Goal: Task Accomplishment & Management: Manage account settings

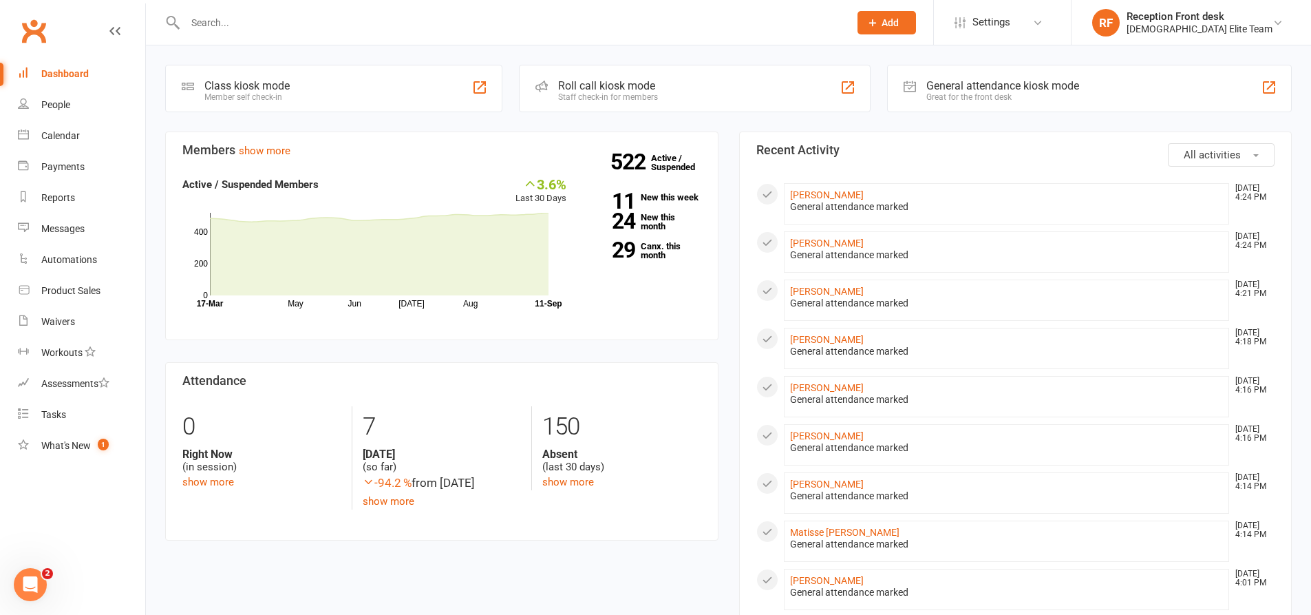
click at [303, 19] on input "text" at bounding box center [510, 22] width 659 height 19
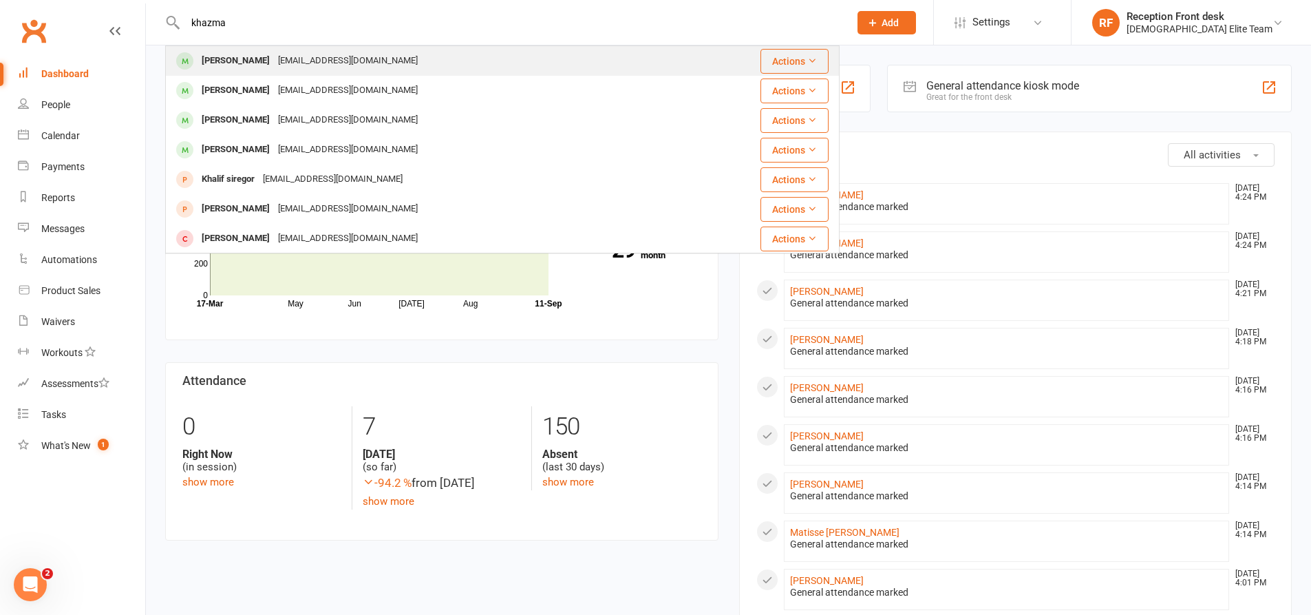
type input "khazma"
click at [274, 69] on div "[EMAIL_ADDRESS][DOMAIN_NAME]" at bounding box center [348, 61] width 148 height 20
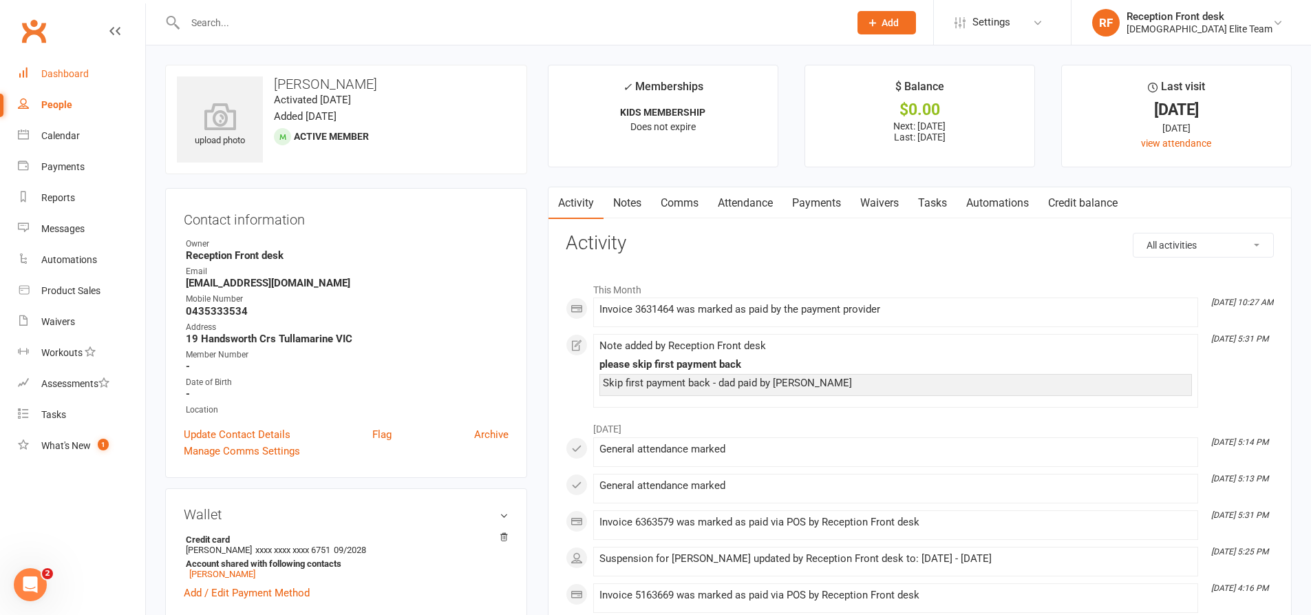
click at [85, 74] on div "Dashboard" at bounding box center [64, 73] width 47 height 11
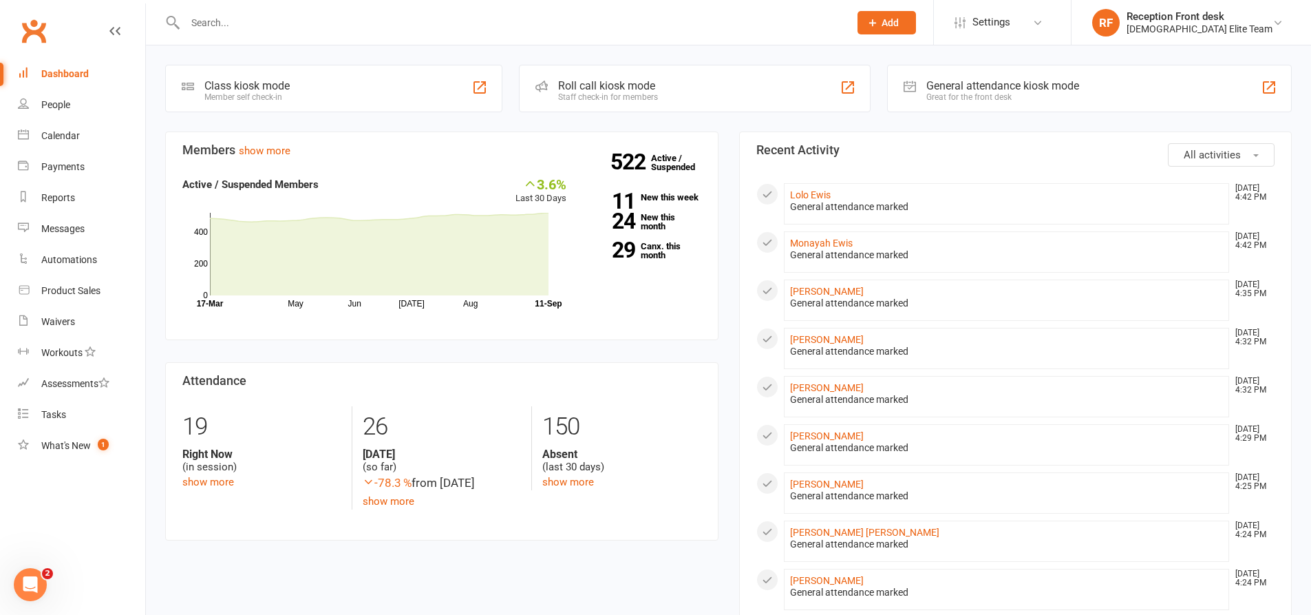
click at [913, 14] on button "Add" at bounding box center [887, 22] width 59 height 23
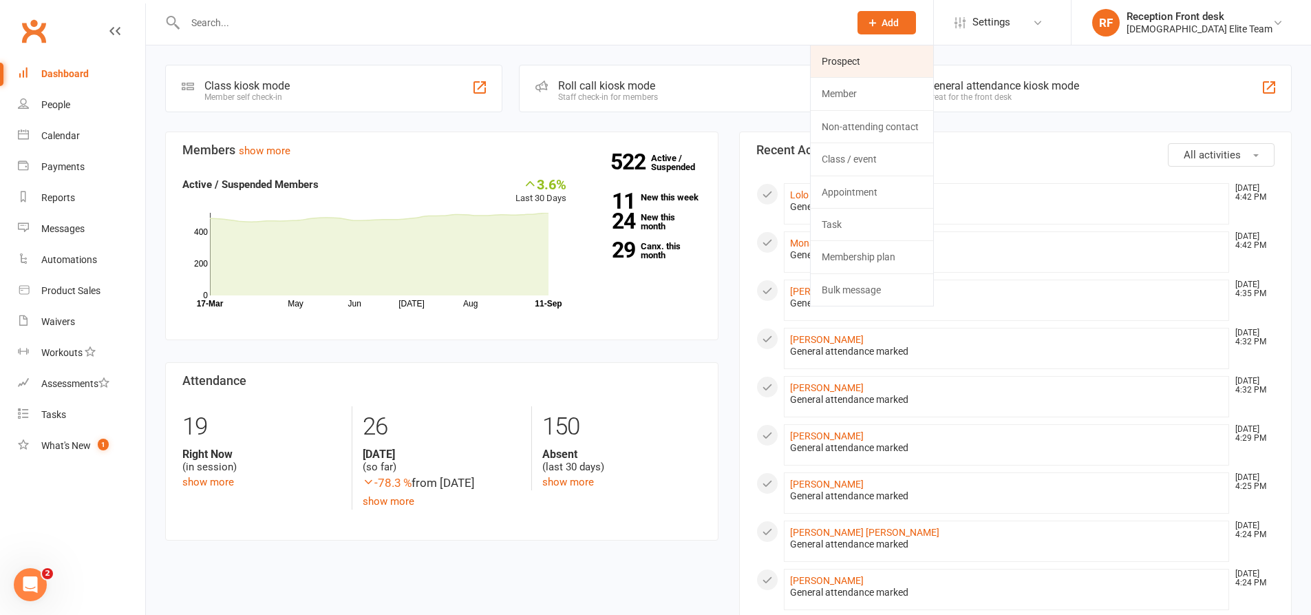
click at [896, 55] on link "Prospect" at bounding box center [872, 61] width 123 height 32
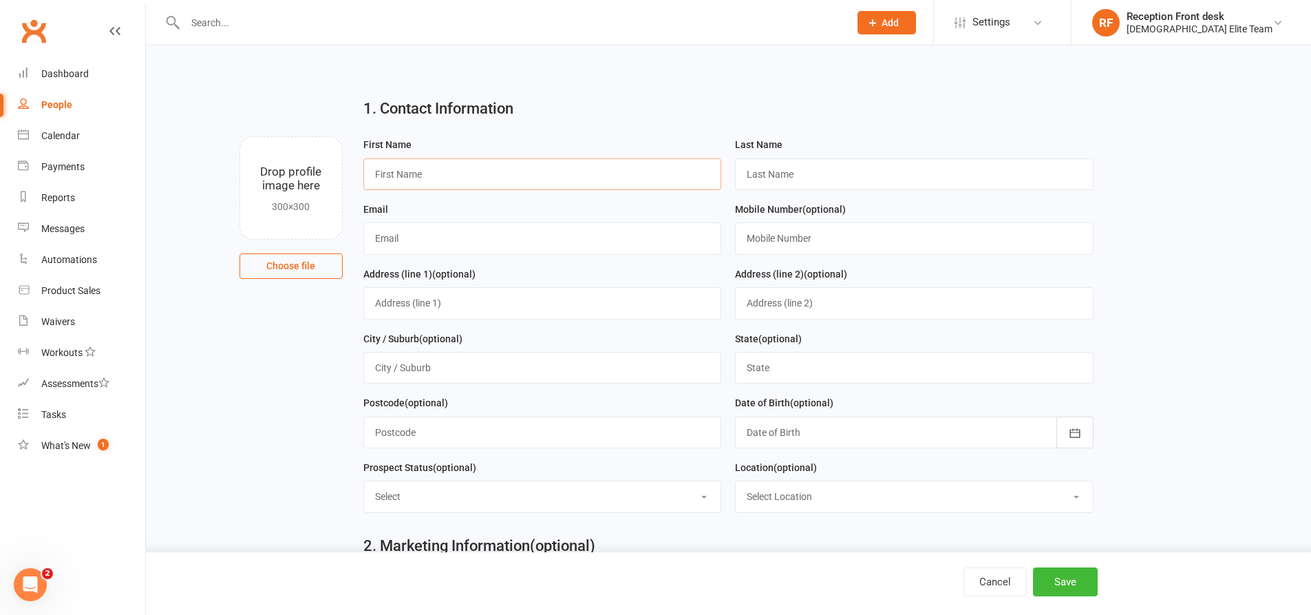
drag, startPoint x: 411, startPoint y: 176, endPoint x: 524, endPoint y: 173, distance: 112.9
click at [411, 176] on input "text" at bounding box center [542, 174] width 359 height 32
type input "[PERSON_NAME]"
click at [752, 193] on div "Last Name" at bounding box center [914, 168] width 372 height 65
click at [760, 173] on input "text" at bounding box center [914, 174] width 359 height 32
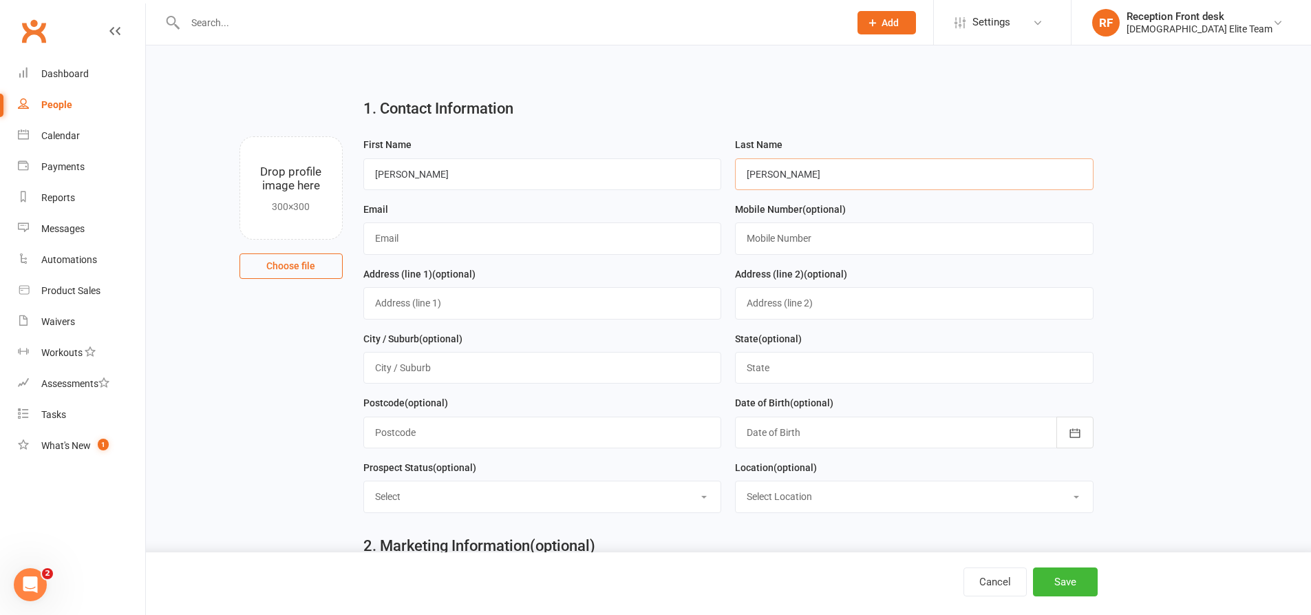
type input "[PERSON_NAME]"
click at [416, 231] on input "text" at bounding box center [542, 238] width 359 height 32
type input "[EMAIL_ADDRESS][DOMAIN_NAME]"
click at [418, 310] on input "text" at bounding box center [542, 303] width 359 height 32
type input "[STREET_ADDRESS]"
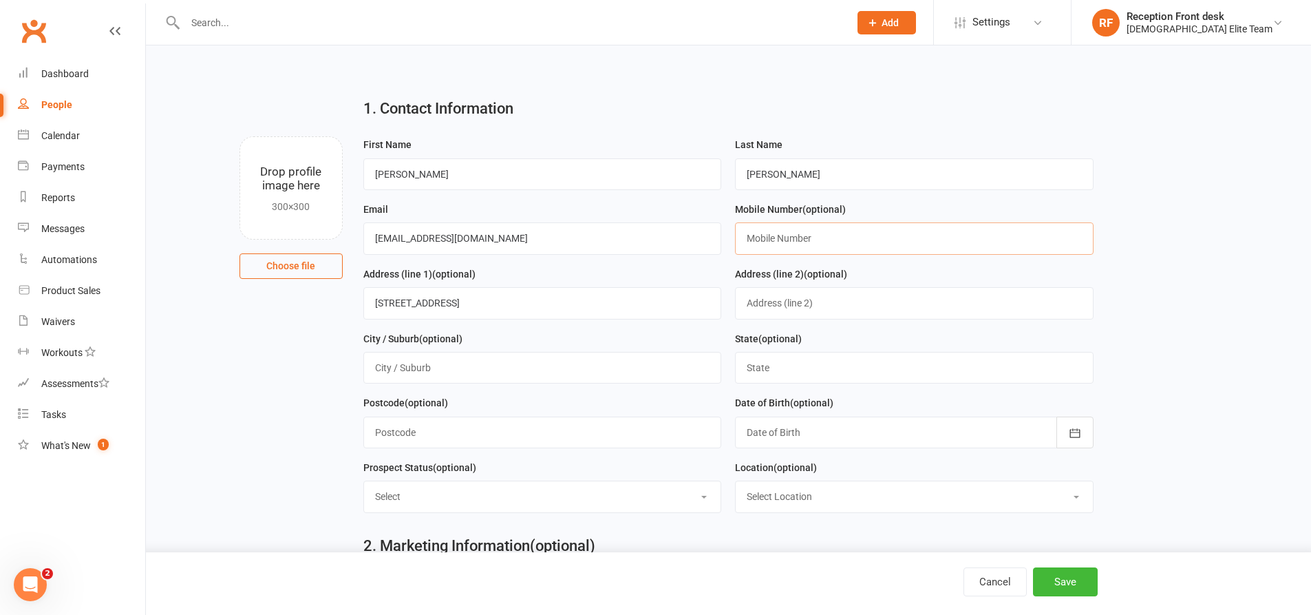
click at [776, 233] on input "text" at bounding box center [914, 238] width 359 height 32
type input "0410404295"
click at [780, 374] on input "text" at bounding box center [914, 368] width 359 height 32
type input "VIC"
click at [516, 376] on input "text" at bounding box center [542, 368] width 359 height 32
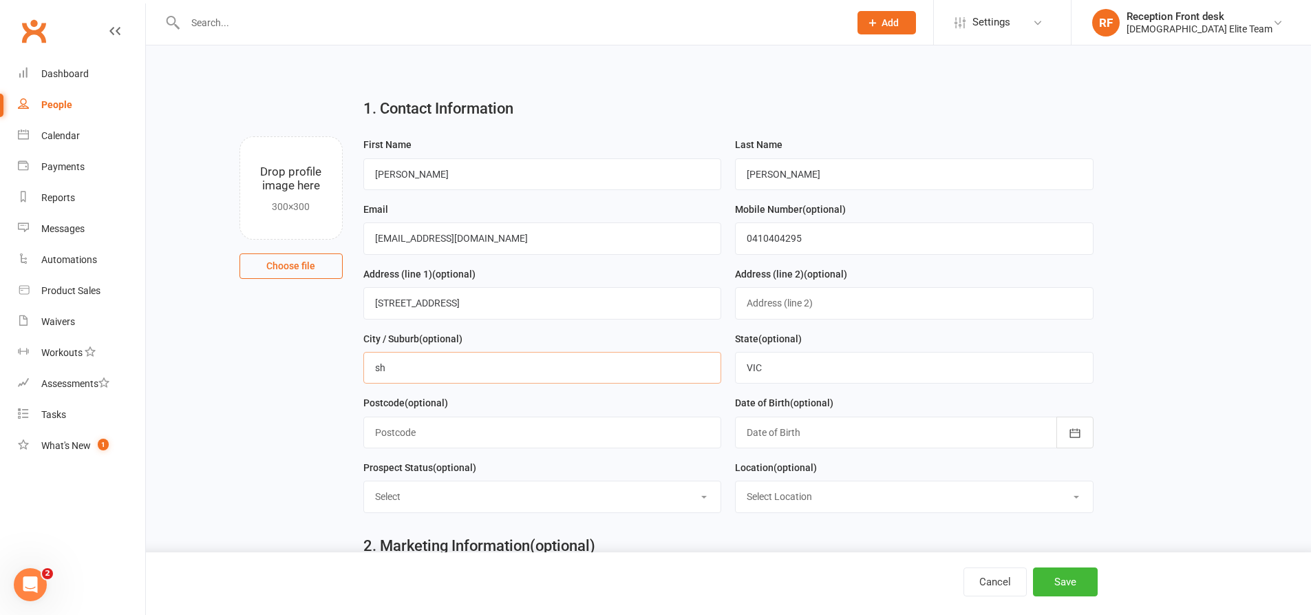
type input "s"
click at [225, 17] on input "text" at bounding box center [510, 22] width 659 height 19
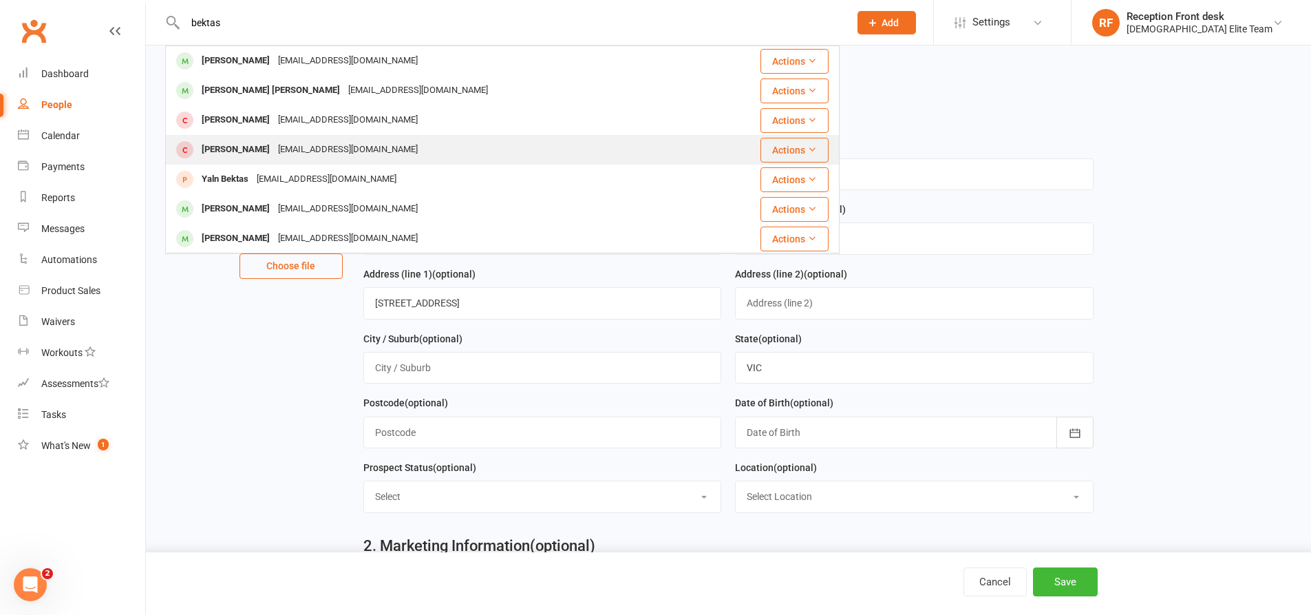
type input "bektas"
click at [290, 153] on div "[EMAIL_ADDRESS][DOMAIN_NAME]" at bounding box center [348, 150] width 148 height 20
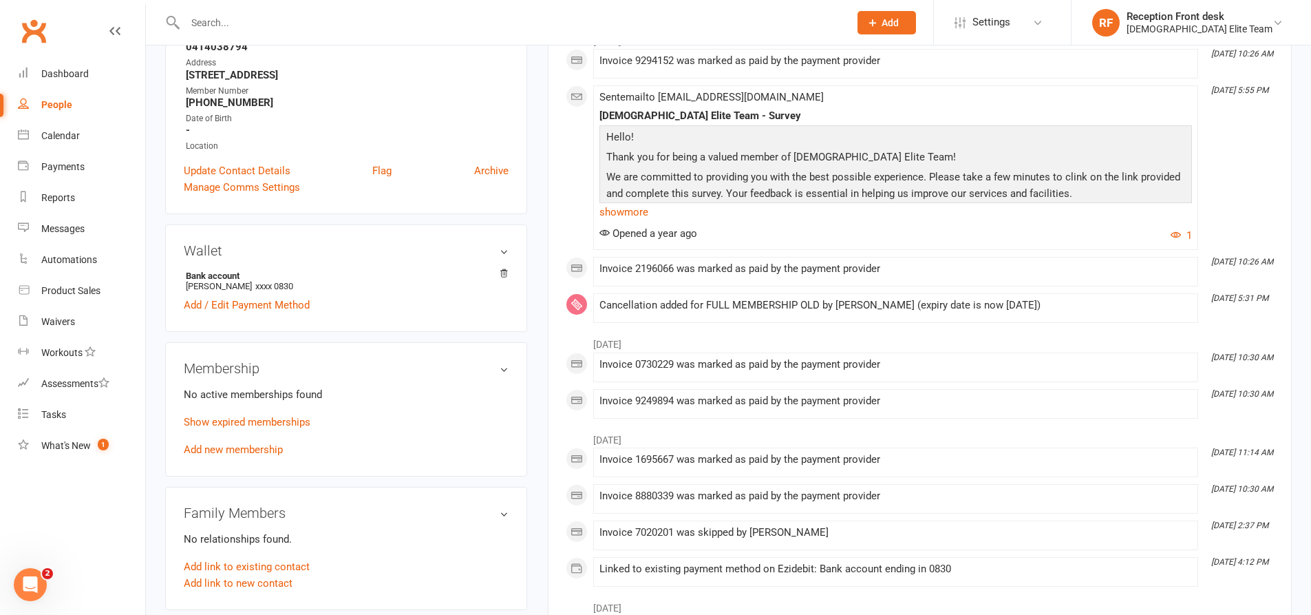
scroll to position [275, 0]
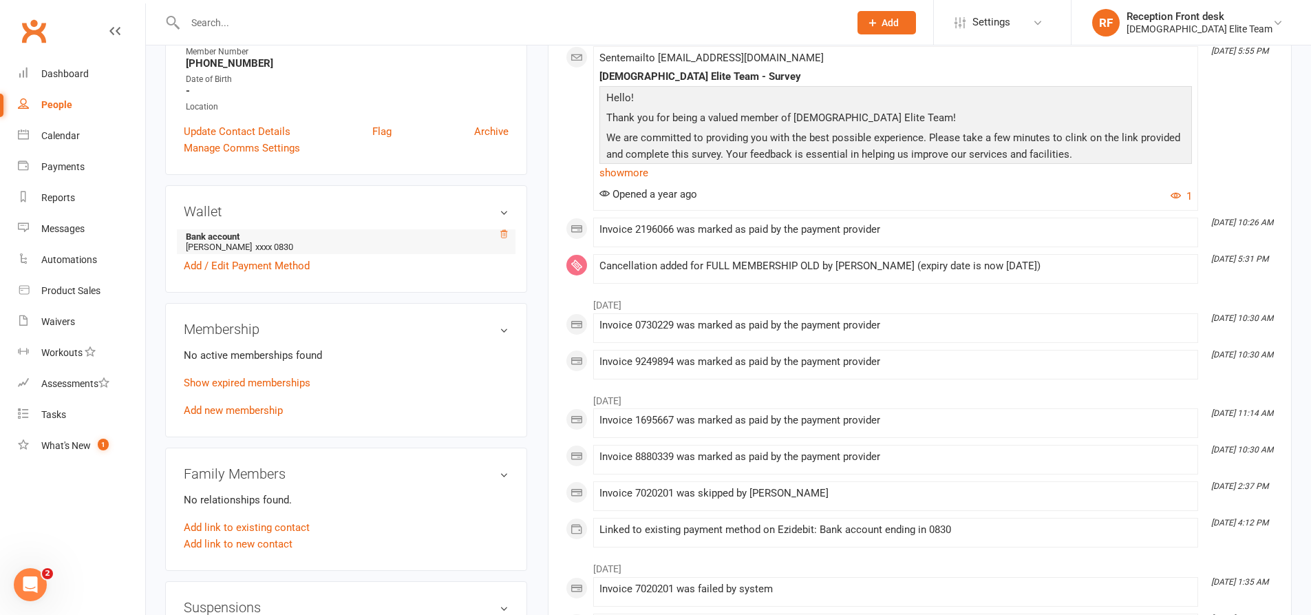
click at [503, 231] on icon at bounding box center [504, 234] width 10 height 10
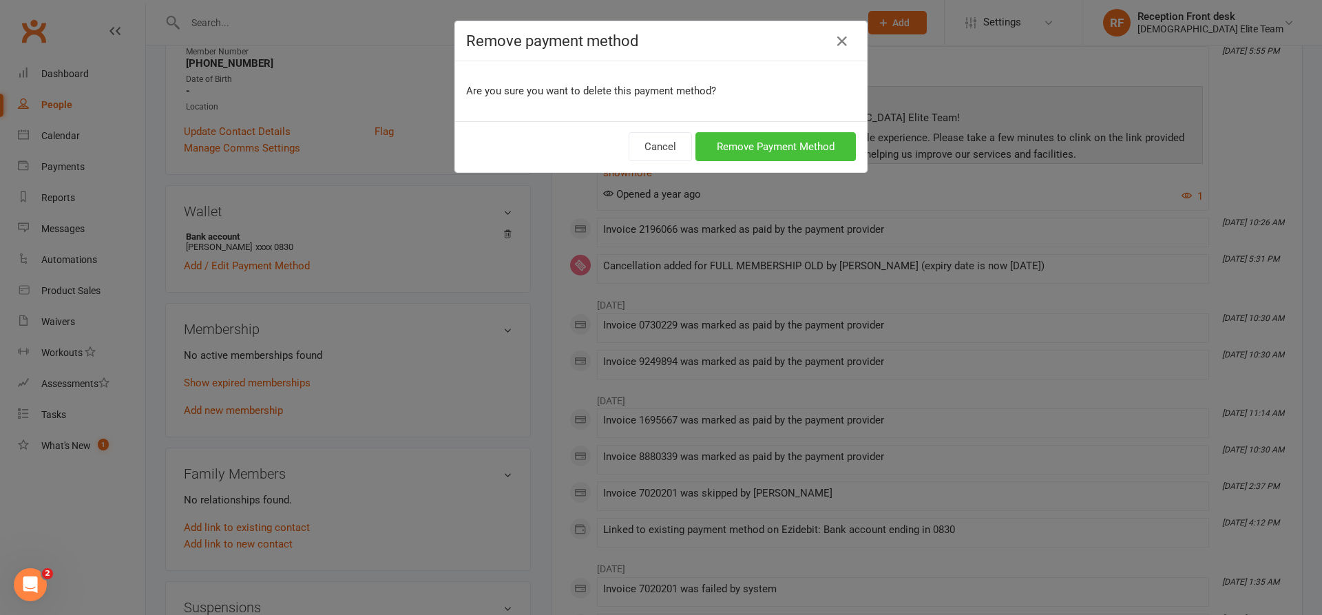
click at [776, 138] on button "Remove Payment Method" at bounding box center [775, 146] width 160 height 29
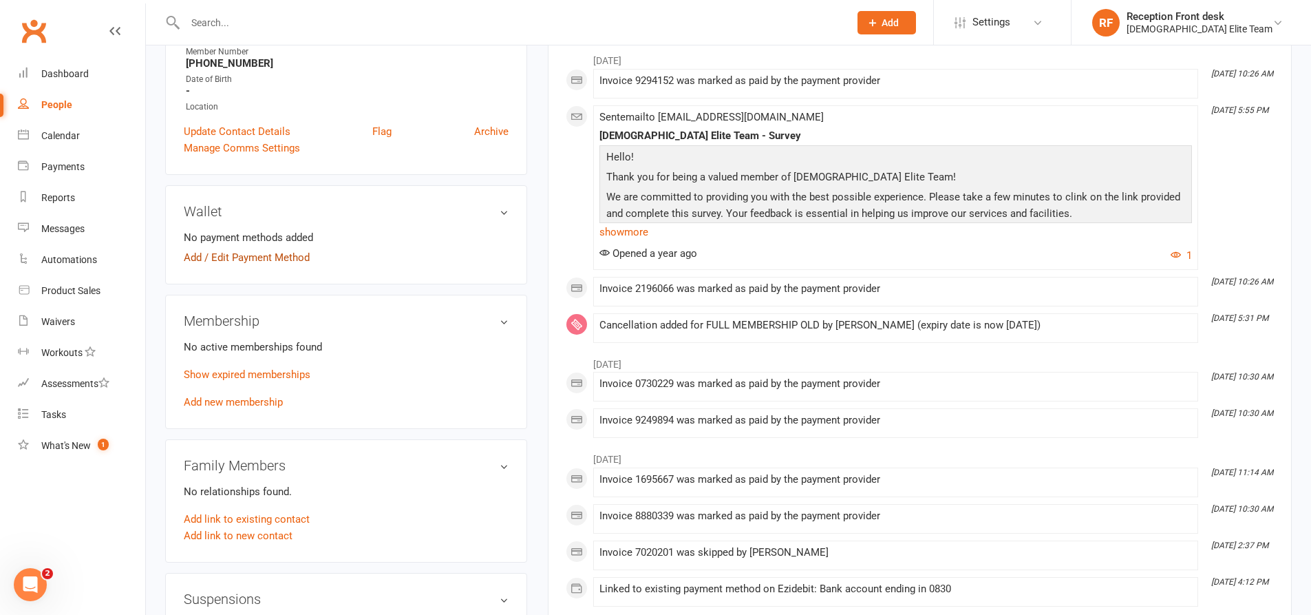
click at [284, 256] on link "Add / Edit Payment Method" at bounding box center [247, 257] width 126 height 17
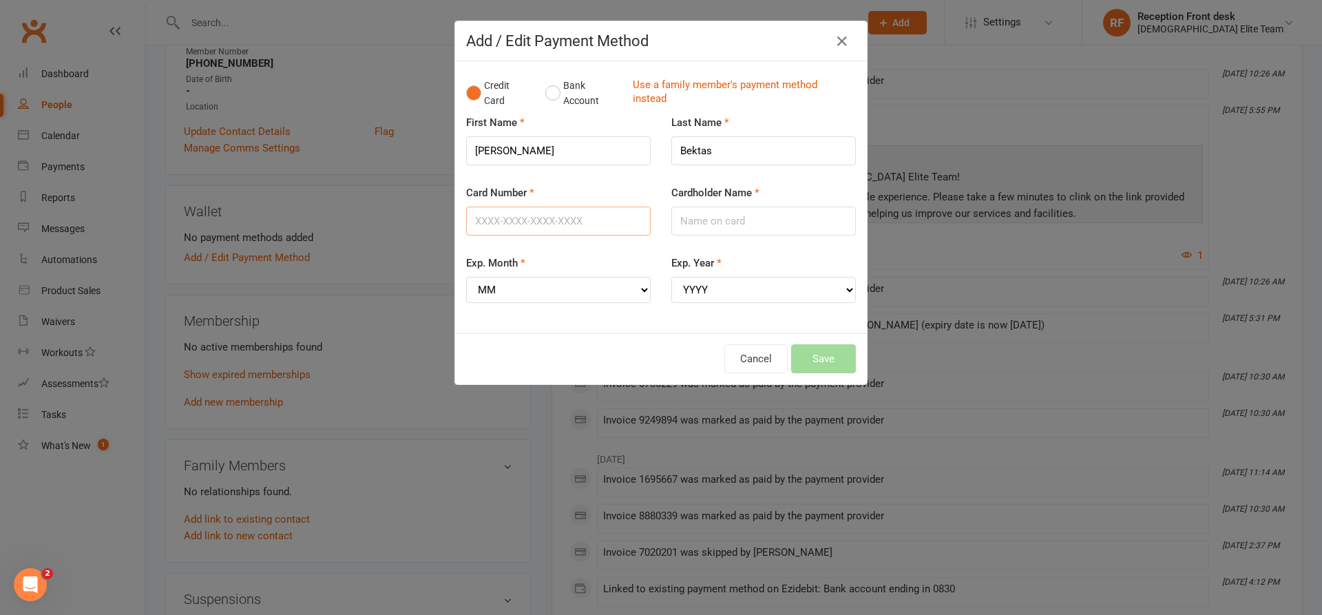
click at [488, 220] on input "Card Number" at bounding box center [558, 220] width 184 height 29
type input "[CREDIT_CARD_NUMBER]"
click at [576, 288] on select "MM 01 02 03 04 05 06 07 08 09 10 11 12" at bounding box center [558, 290] width 184 height 26
select select "11"
click at [466, 277] on select "MM 01 02 03 04 05 06 07 08 09 10 11 12" at bounding box center [558, 290] width 184 height 26
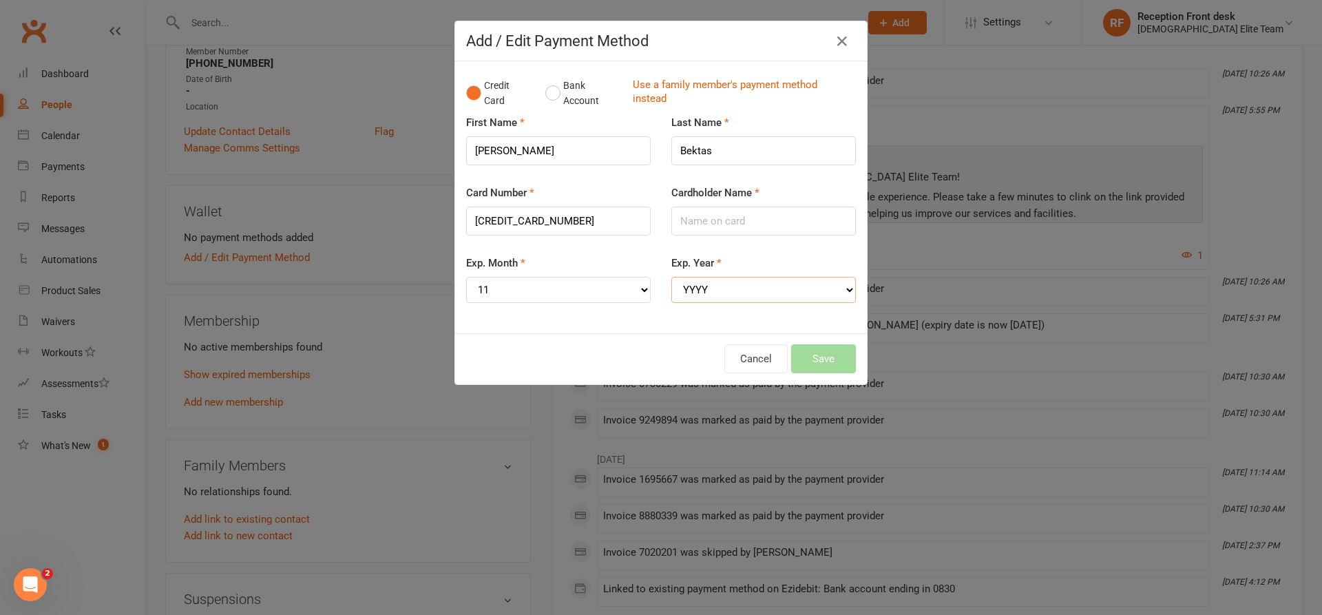
click at [794, 288] on select "YYYY 2025 2026 2027 2028 2029 2030 2031 2032 2033 2034" at bounding box center [763, 290] width 184 height 26
select select "2026"
click at [671, 277] on select "YYYY 2025 2026 2027 2028 2029 2030 2031 2032 2033 2034" at bounding box center [763, 290] width 184 height 26
click at [714, 216] on input "Cardholder Name" at bounding box center [763, 220] width 184 height 29
click at [935, 106] on div "Add / Edit Payment Method Credit Card Bank Account Use a family member's paymen…" at bounding box center [661, 307] width 1322 height 615
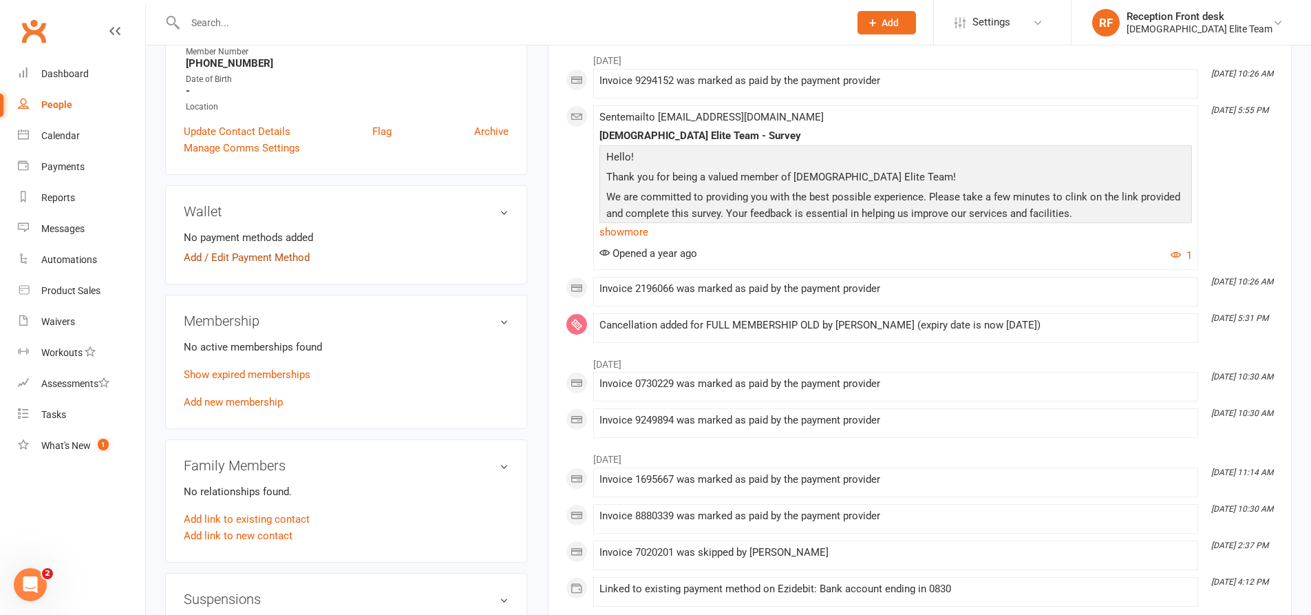
click at [266, 255] on link "Add / Edit Payment Method" at bounding box center [247, 257] width 126 height 17
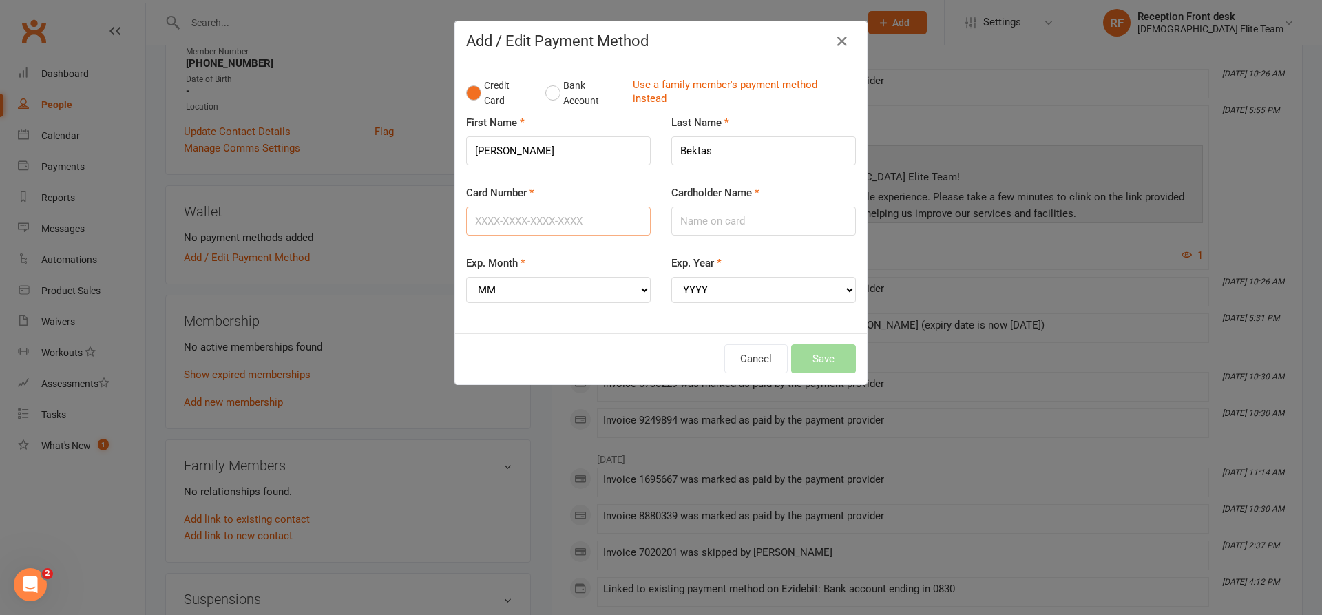
click at [548, 226] on input "Card Number" at bounding box center [558, 220] width 184 height 29
type input "[CREDIT_CARD_NUMBER]"
click at [637, 289] on select "MM 01 02 03 04 05 06 07 08 09 10 11 12" at bounding box center [558, 290] width 184 height 26
select select "11"
click at [466, 277] on select "MM 01 02 03 04 05 06 07 08 09 10 11 12" at bounding box center [558, 290] width 184 height 26
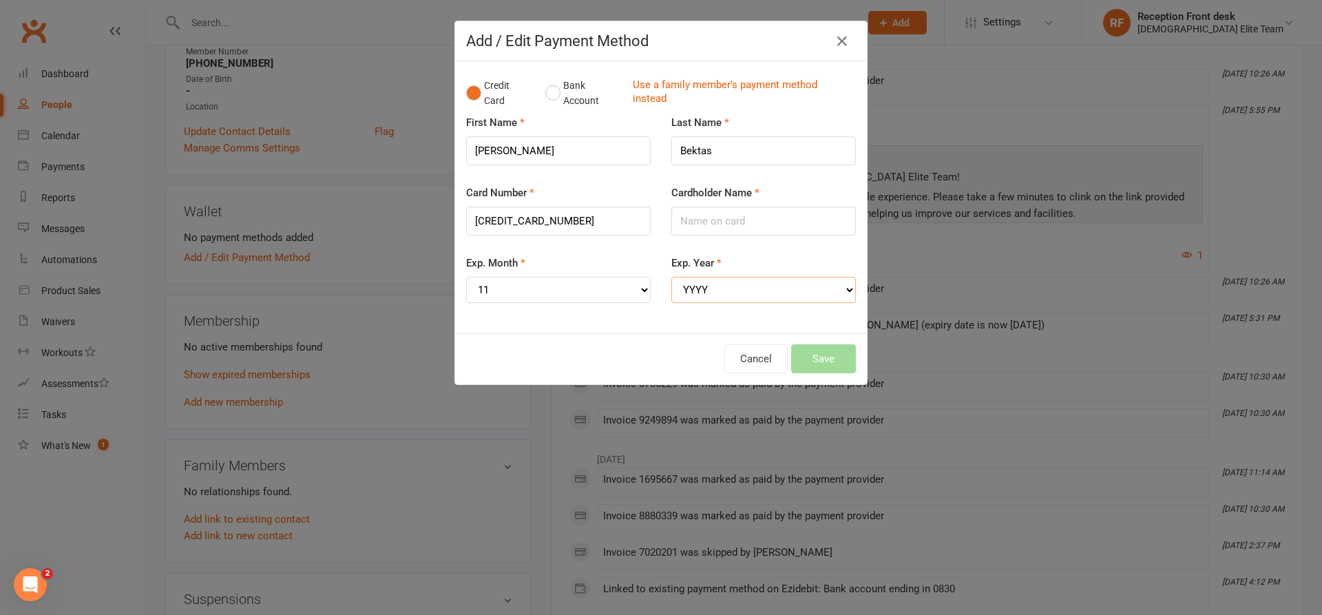
click at [741, 293] on select "YYYY 2025 2026 2027 2028 2029 2030 2031 2032 2033 2034" at bounding box center [763, 290] width 184 height 26
select select "2026"
click at [671, 277] on select "YYYY 2025 2026 2027 2028 2029 2030 2031 2032 2033 2034" at bounding box center [763, 290] width 184 height 26
drag, startPoint x: 698, startPoint y: 218, endPoint x: 701, endPoint y: 211, distance: 7.1
click at [698, 218] on input "Cardholder Name" at bounding box center [763, 220] width 184 height 29
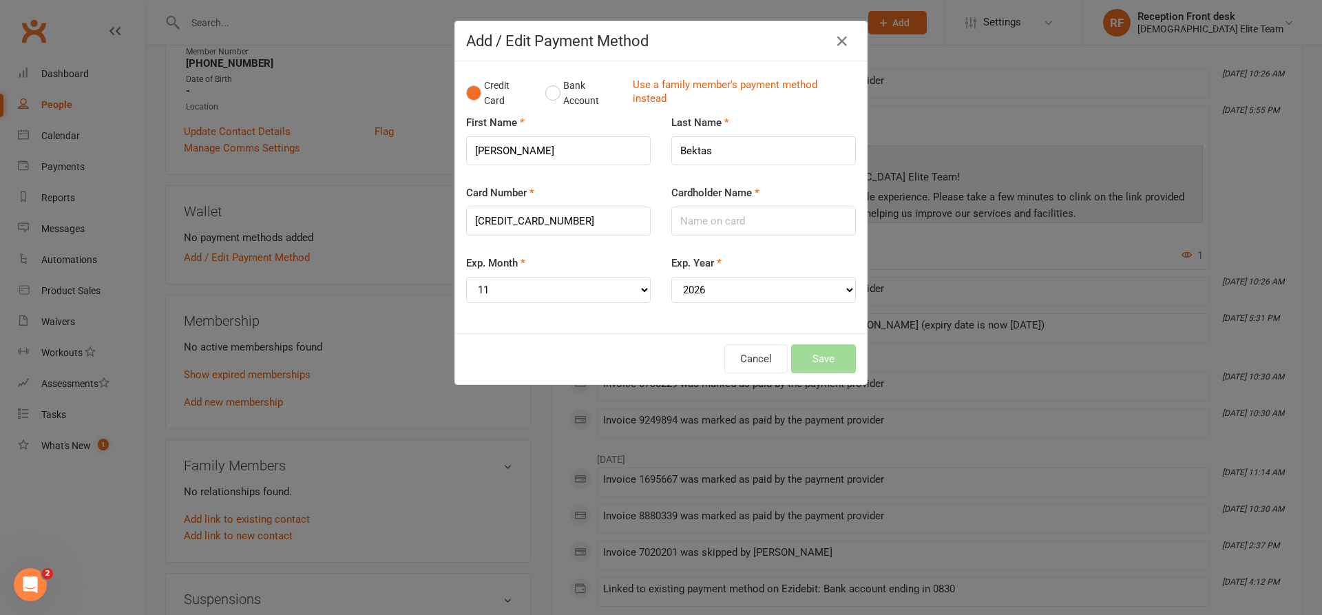
drag, startPoint x: 664, startPoint y: 222, endPoint x: 694, endPoint y: 221, distance: 30.3
click at [681, 224] on div "Cardholder Name" at bounding box center [763, 219] width 205 height 70
click at [732, 218] on input "Cardholder Name" at bounding box center [763, 220] width 184 height 29
type input "[PERSON_NAME]"
click at [810, 350] on button "Save" at bounding box center [823, 358] width 65 height 29
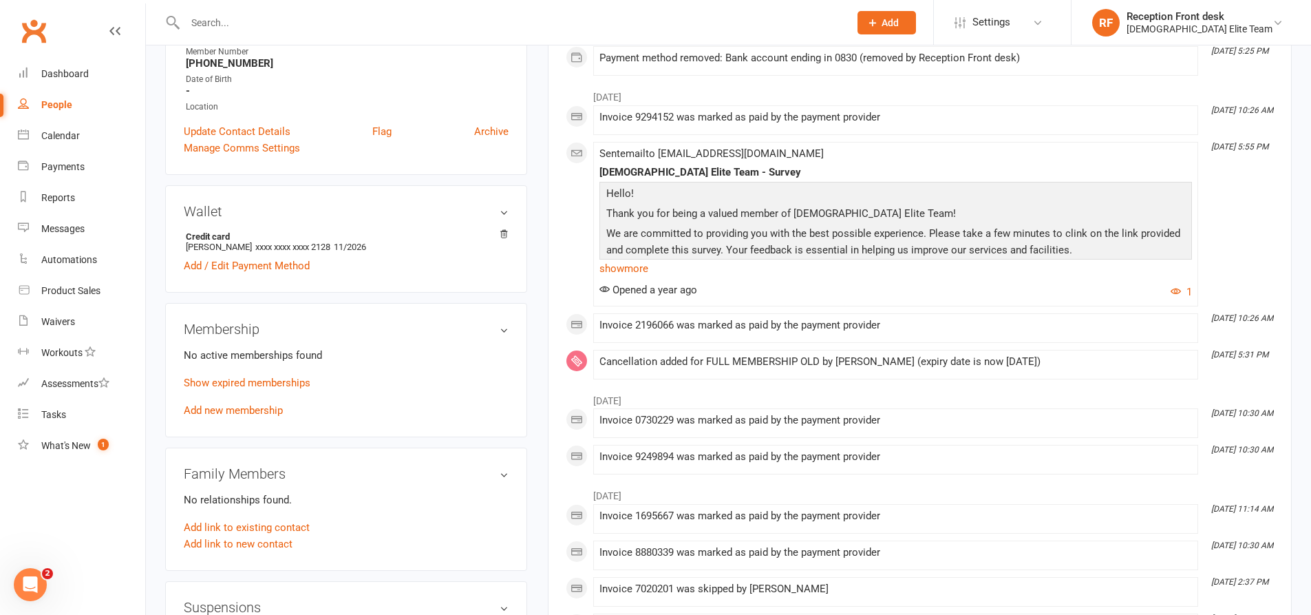
click at [234, 407] on link "Add new membership" at bounding box center [233, 410] width 99 height 12
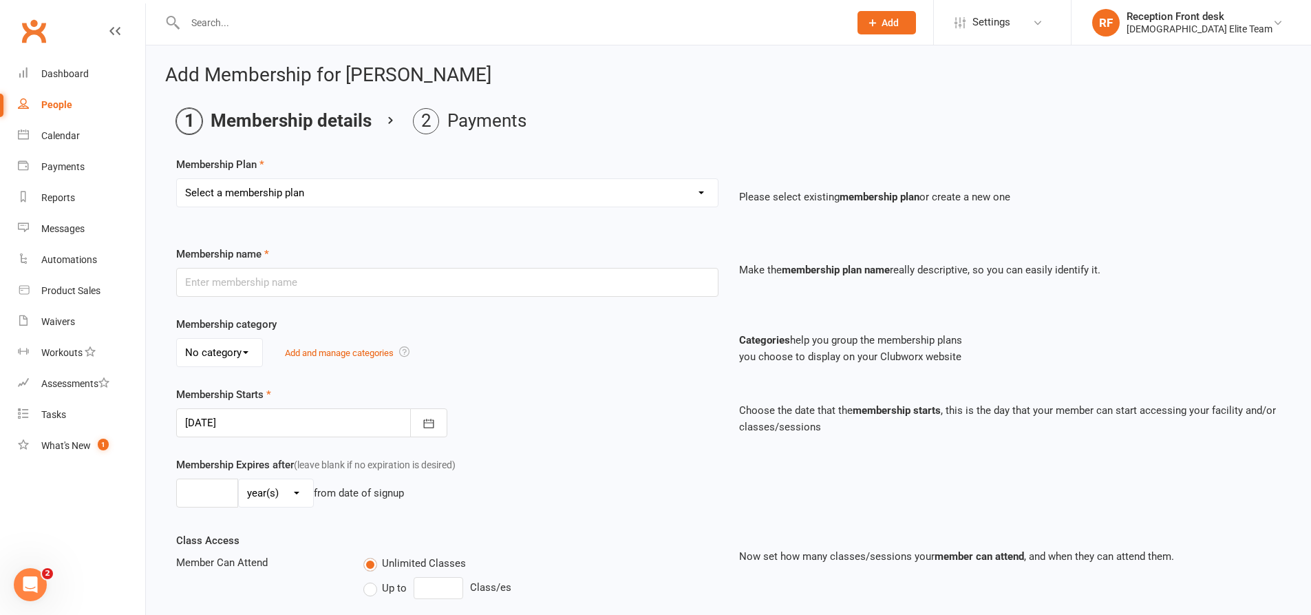
click at [383, 192] on select "Select a membership plan Create new Membership Plan FULL MEMBERSHIP LOYALTY FUL…" at bounding box center [447, 193] width 541 height 28
select select "5"
click at [177, 179] on select "Select a membership plan Create new Membership Plan FULL MEMBERSHIP LOYALTY FUL…" at bounding box center [447, 193] width 541 height 28
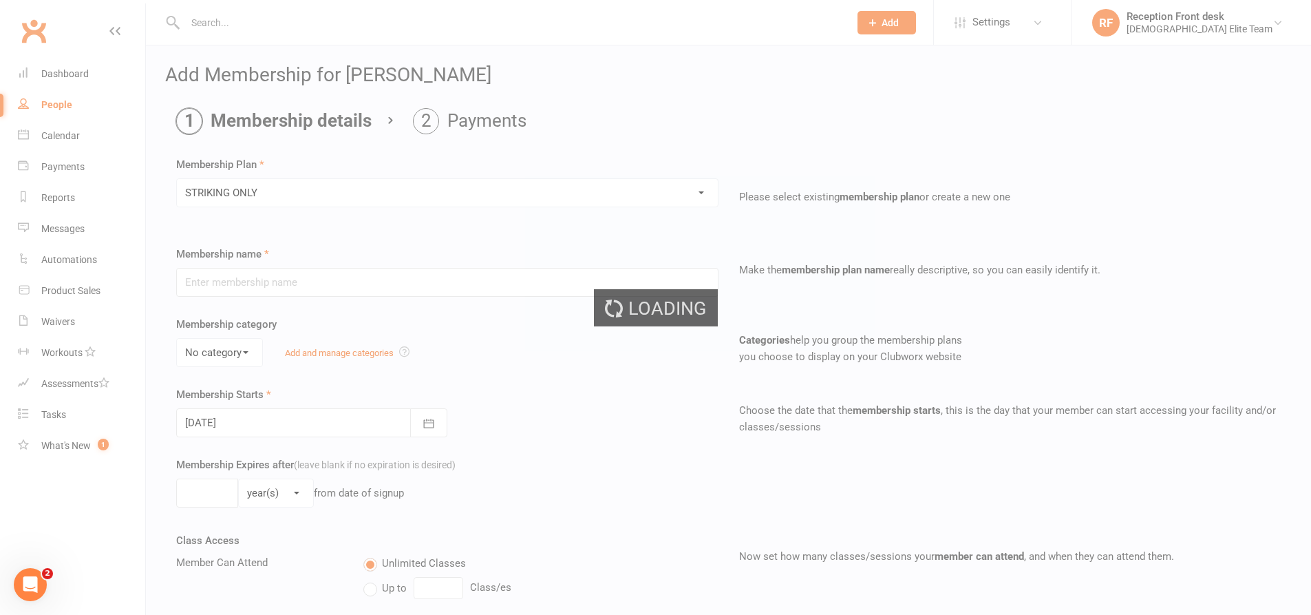
type input "STRIKING ONLY"
type input "0"
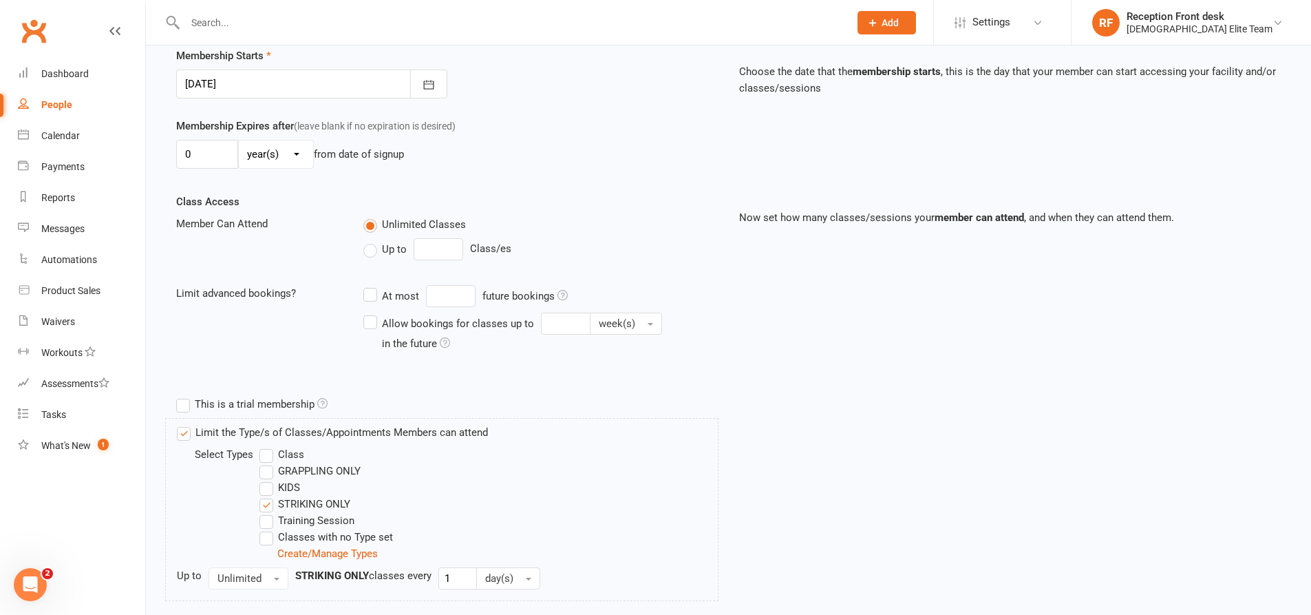
scroll to position [480, 0]
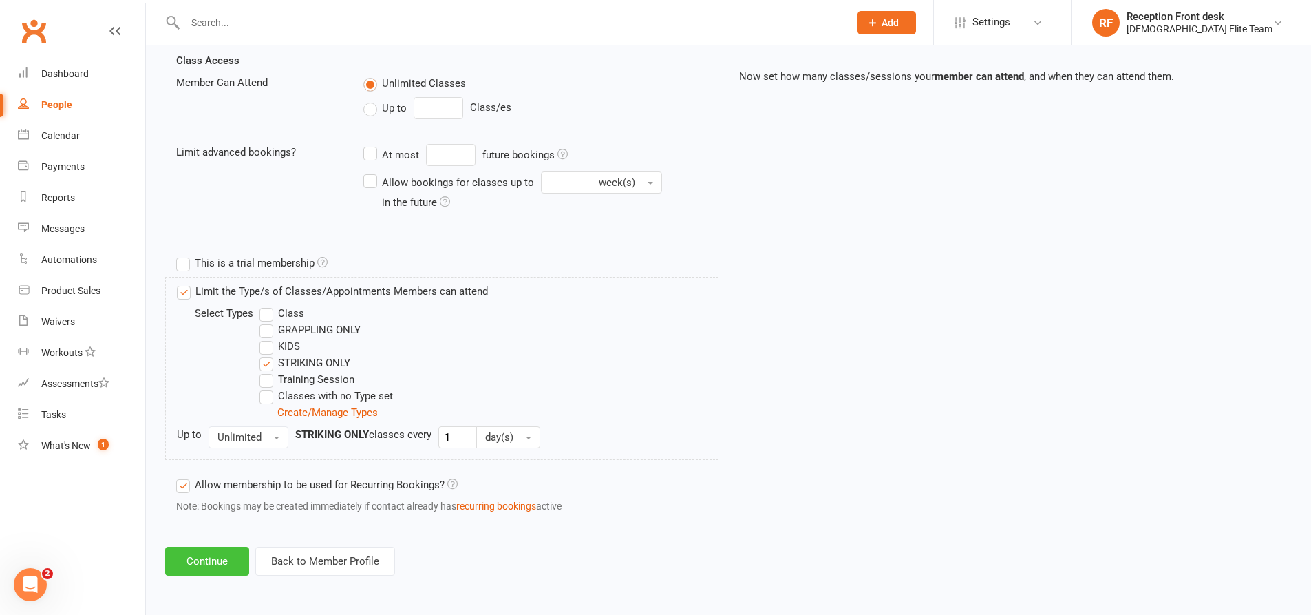
click at [199, 552] on button "Continue" at bounding box center [207, 561] width 84 height 29
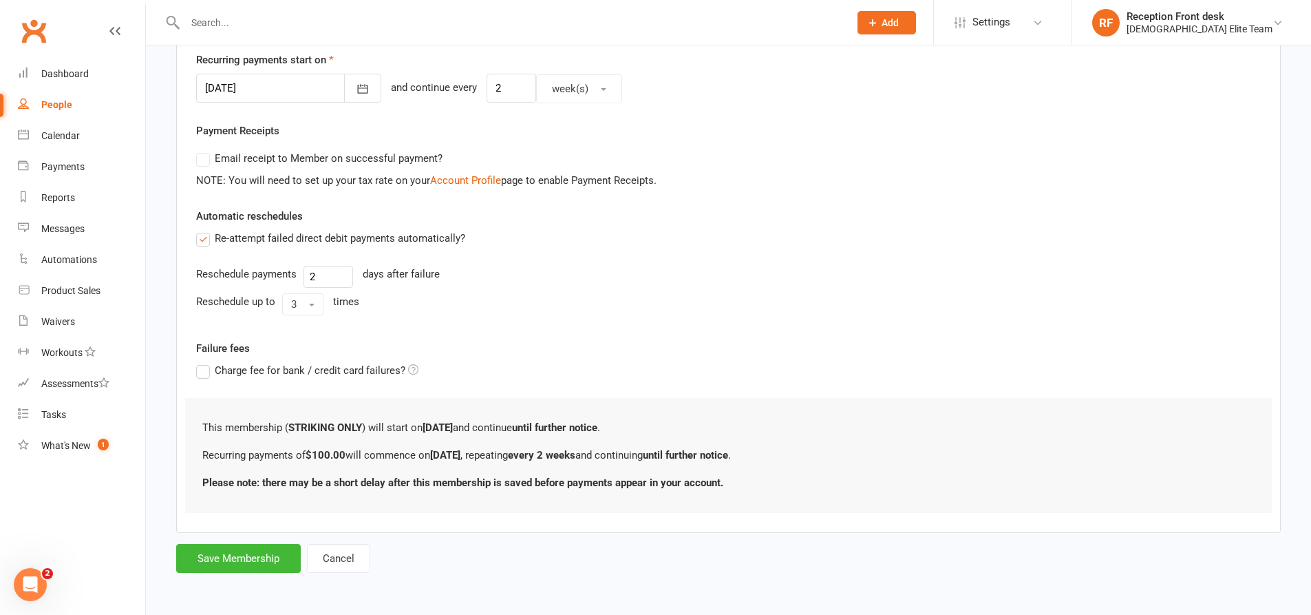
scroll to position [0, 0]
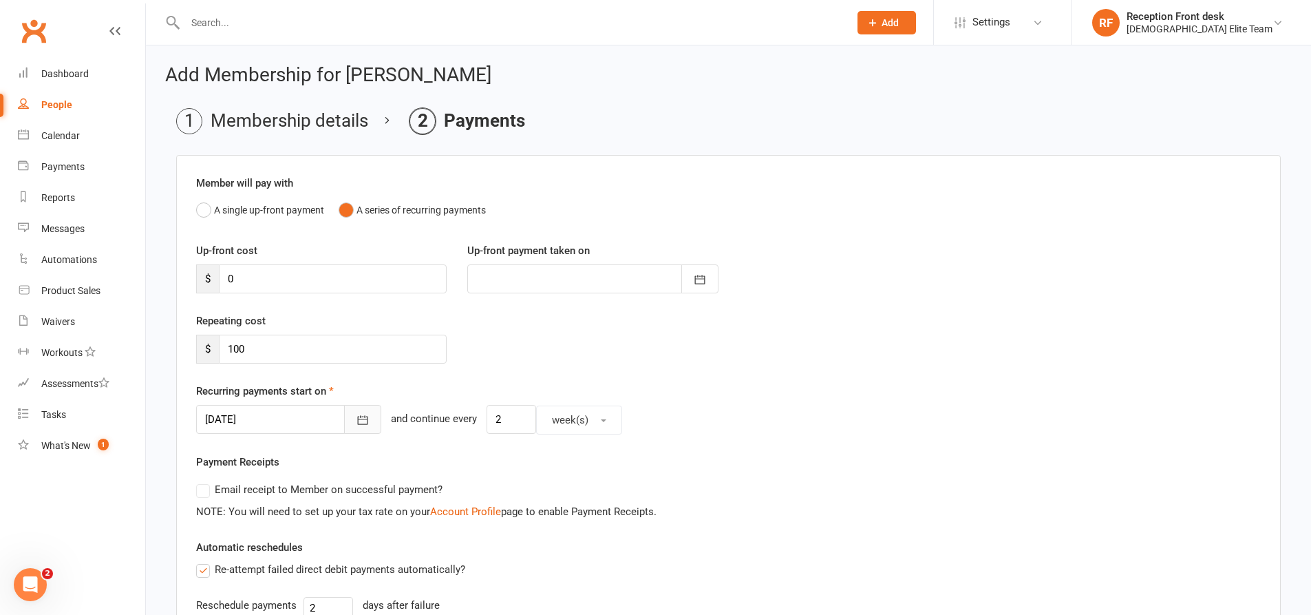
click at [356, 422] on icon "button" at bounding box center [363, 420] width 14 height 14
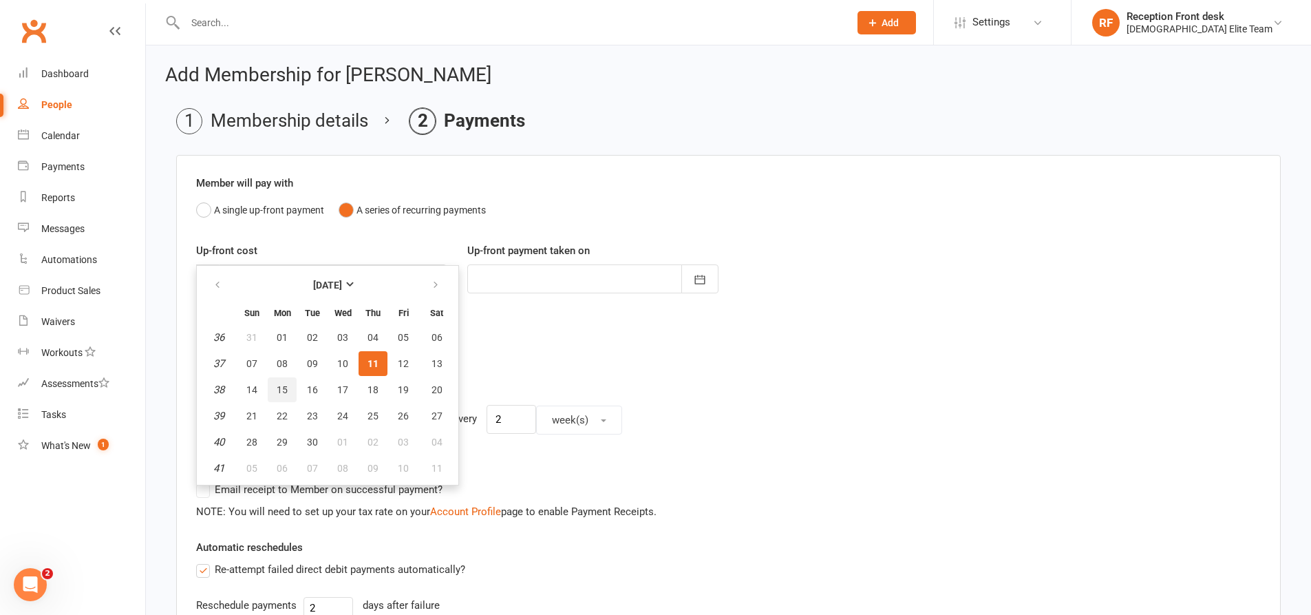
click at [282, 385] on span "15" at bounding box center [282, 389] width 11 height 11
type input "[DATE]"
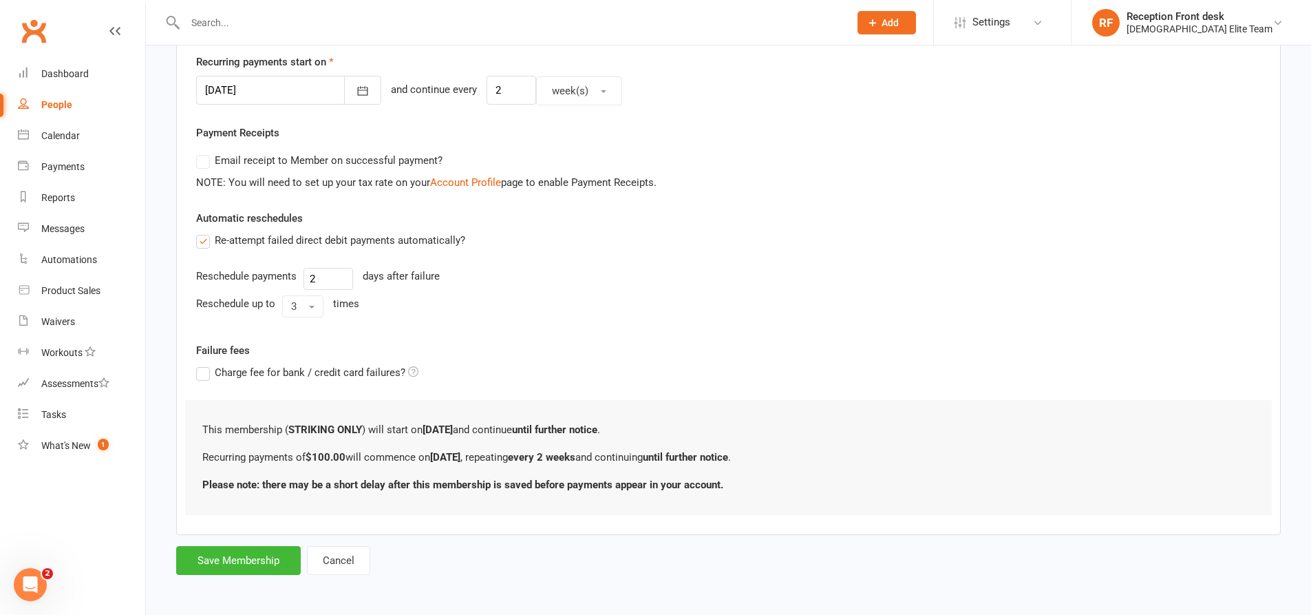
scroll to position [331, 0]
click at [264, 552] on button "Save Membership" at bounding box center [238, 558] width 125 height 29
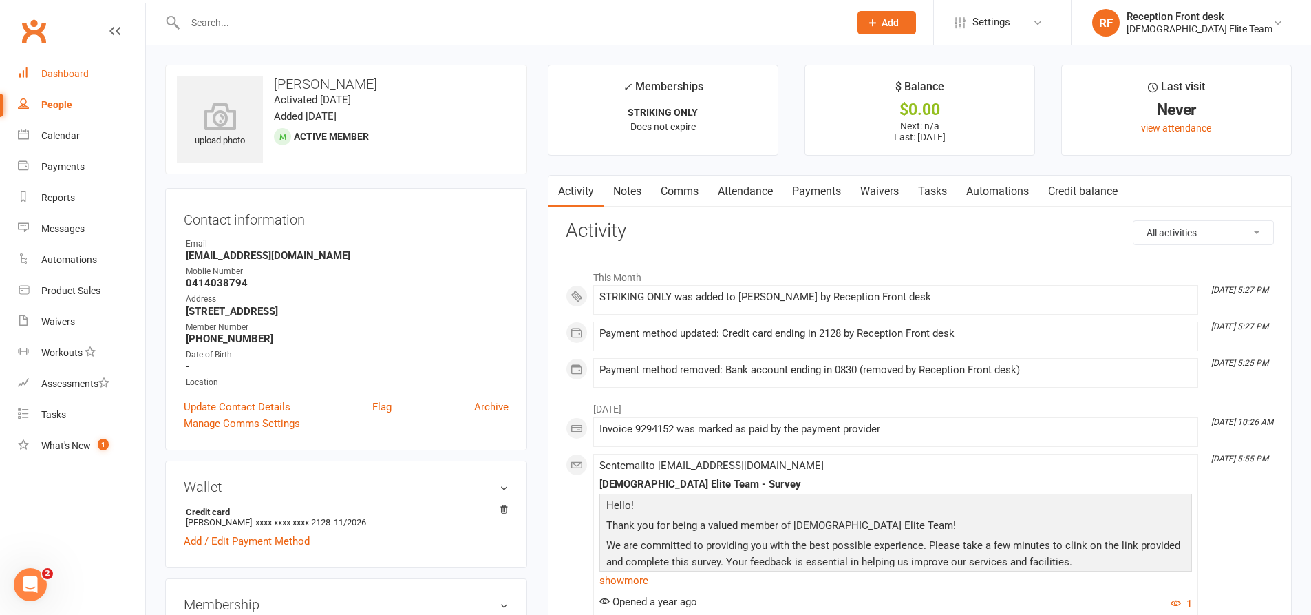
click at [56, 69] on div "Dashboard" at bounding box center [64, 73] width 47 height 11
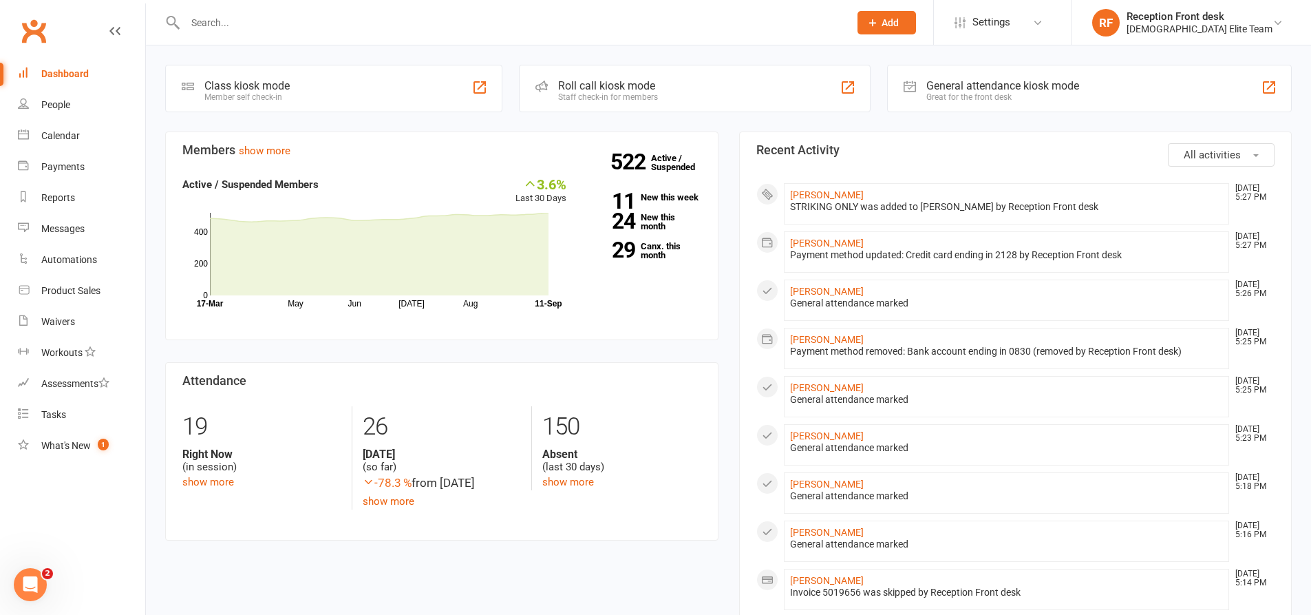
click at [914, 17] on button "Add" at bounding box center [887, 22] width 59 height 23
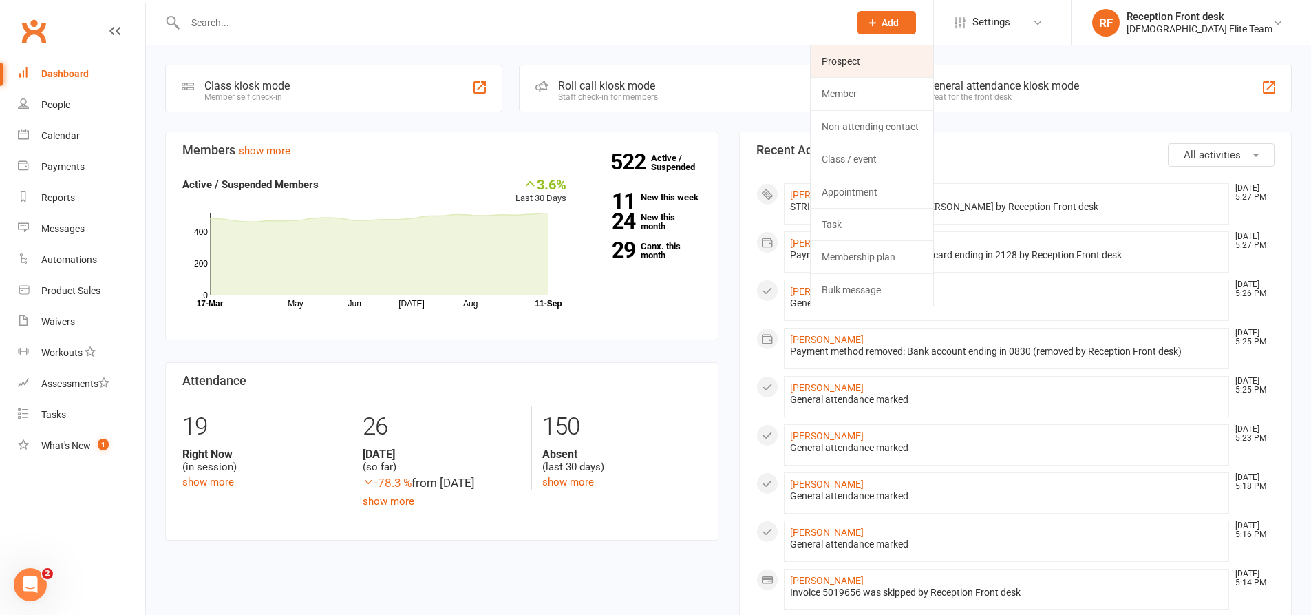
click at [893, 64] on link "Prospect" at bounding box center [872, 61] width 123 height 32
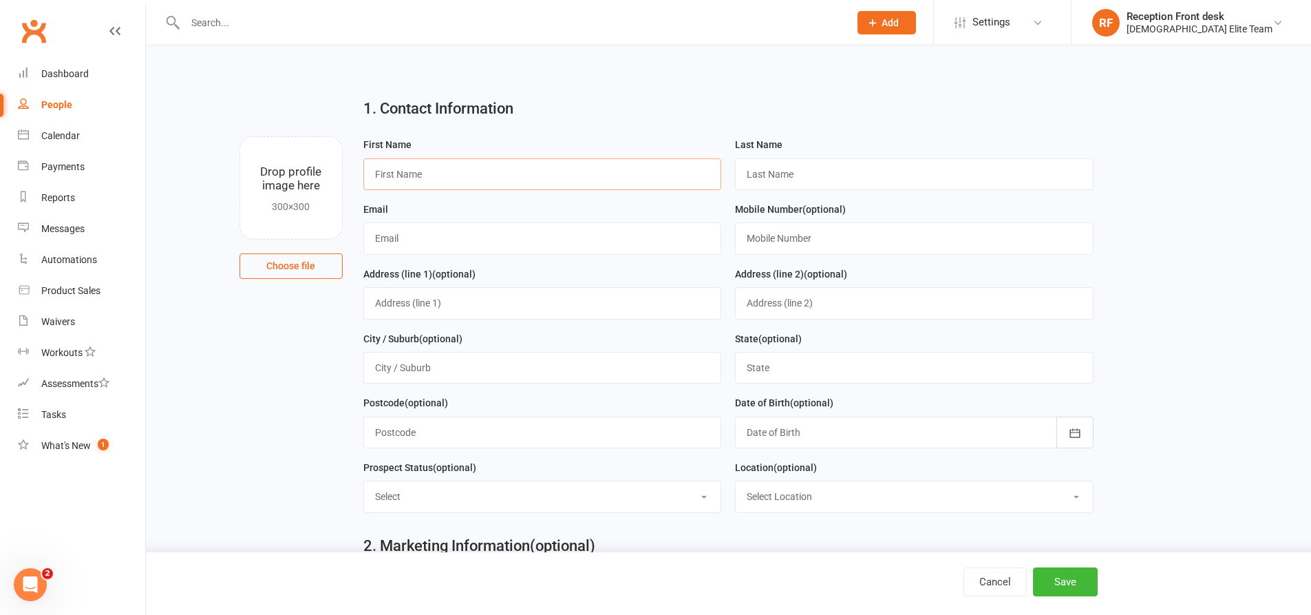
click at [415, 188] on input "text" at bounding box center [542, 174] width 359 height 32
type input "[PERSON_NAME]"
click at [853, 174] on input "text" at bounding box center [914, 174] width 359 height 32
type input "[PERSON_NAME]"
click at [434, 254] on input "text" at bounding box center [542, 238] width 359 height 32
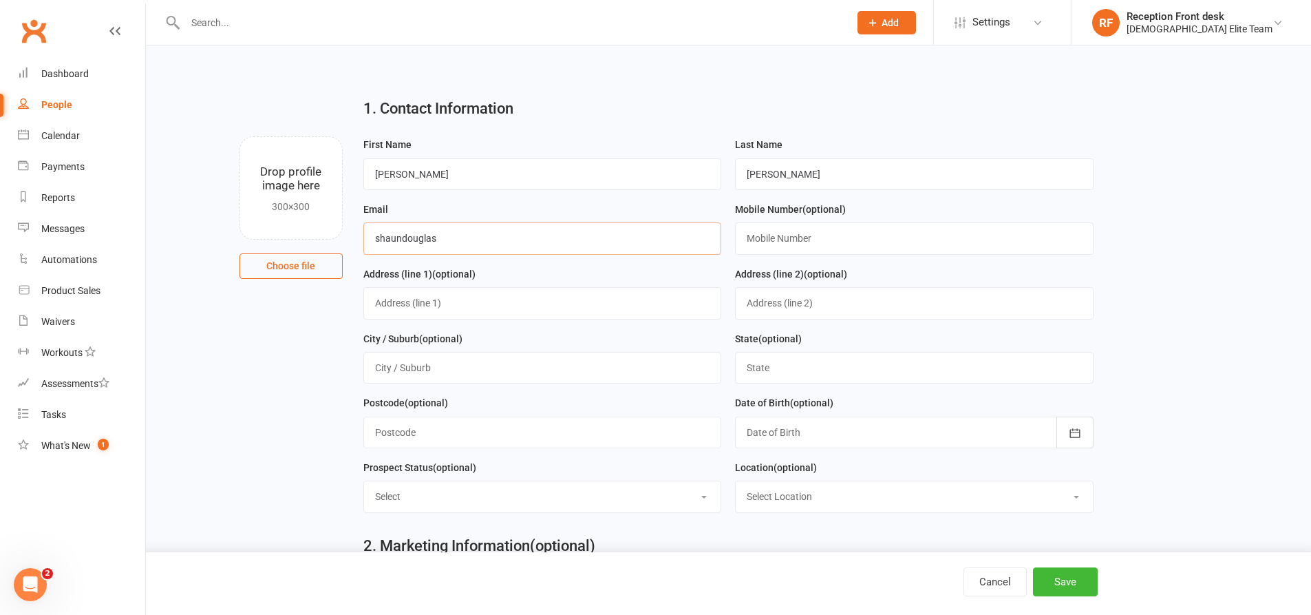
type input "shaundouglas"
click at [395, 171] on input "[PERSON_NAME]" at bounding box center [542, 174] width 359 height 32
type input "[PERSON_NAME]"
click at [482, 235] on input "shaundouglas" at bounding box center [542, 238] width 359 height 32
type input "[EMAIL_ADDRESS][DOMAIN_NAME]"
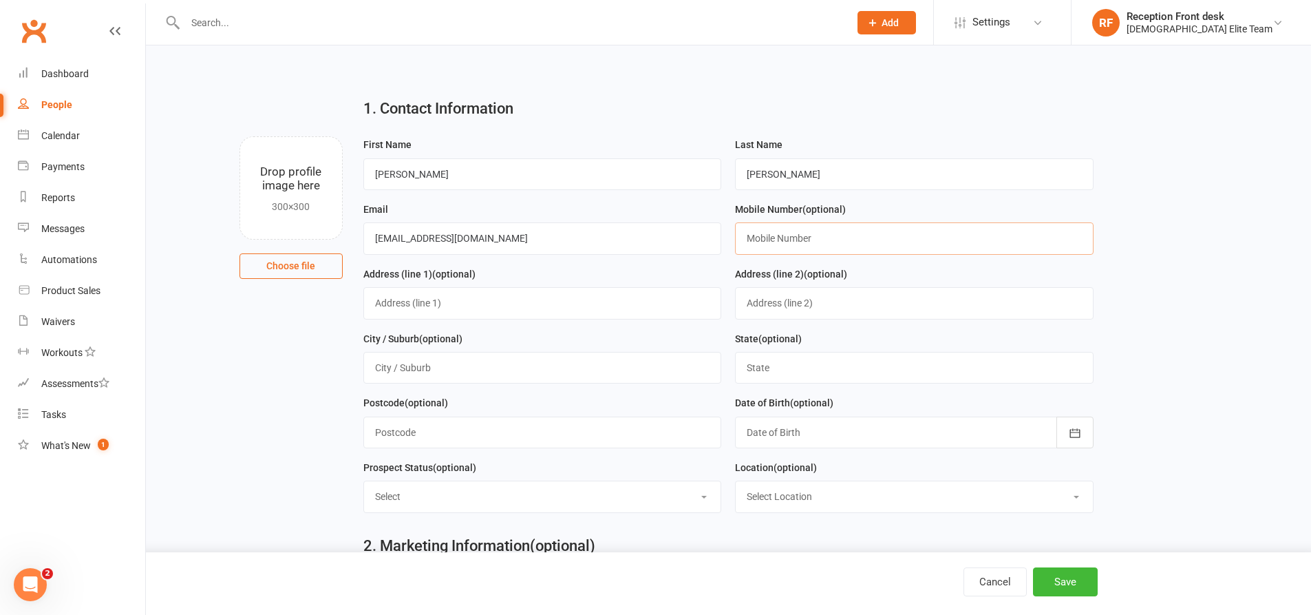
click at [794, 236] on input "text" at bounding box center [914, 238] width 359 height 32
type input "0410404295"
click at [442, 300] on input "text" at bounding box center [542, 303] width 359 height 32
type input "[STREET_ADDRESS]"
click at [781, 364] on input "text" at bounding box center [914, 368] width 359 height 32
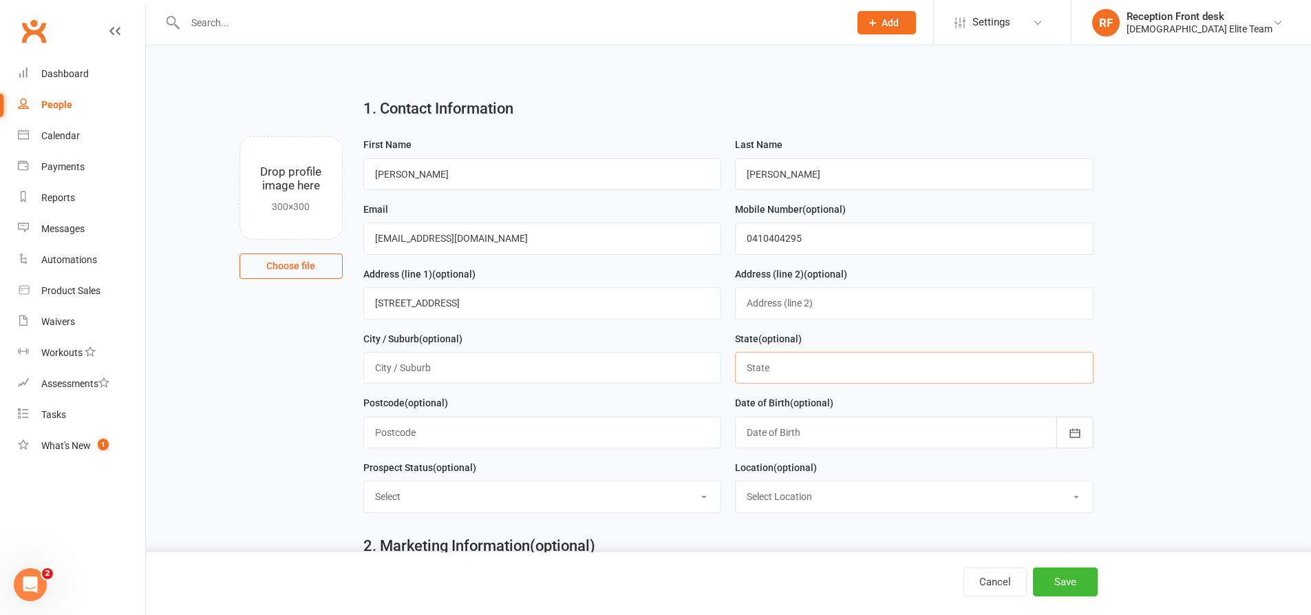
type input "VIC"
click at [1072, 573] on button "Save" at bounding box center [1065, 581] width 65 height 29
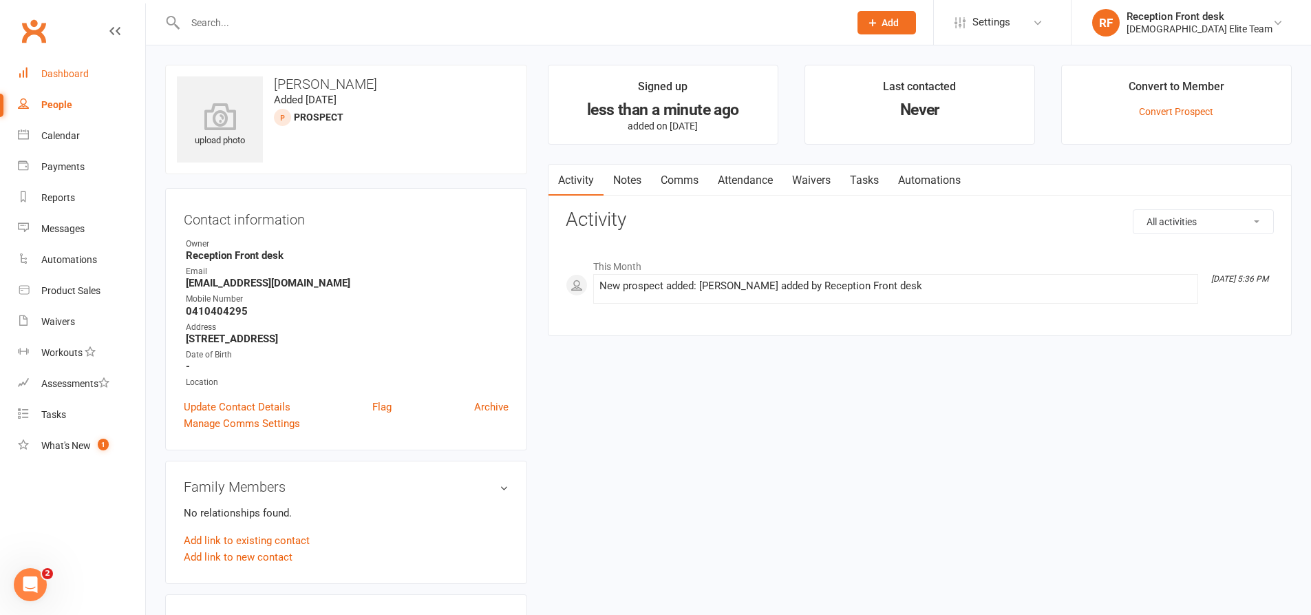
click at [87, 74] on div "Dashboard" at bounding box center [64, 73] width 47 height 11
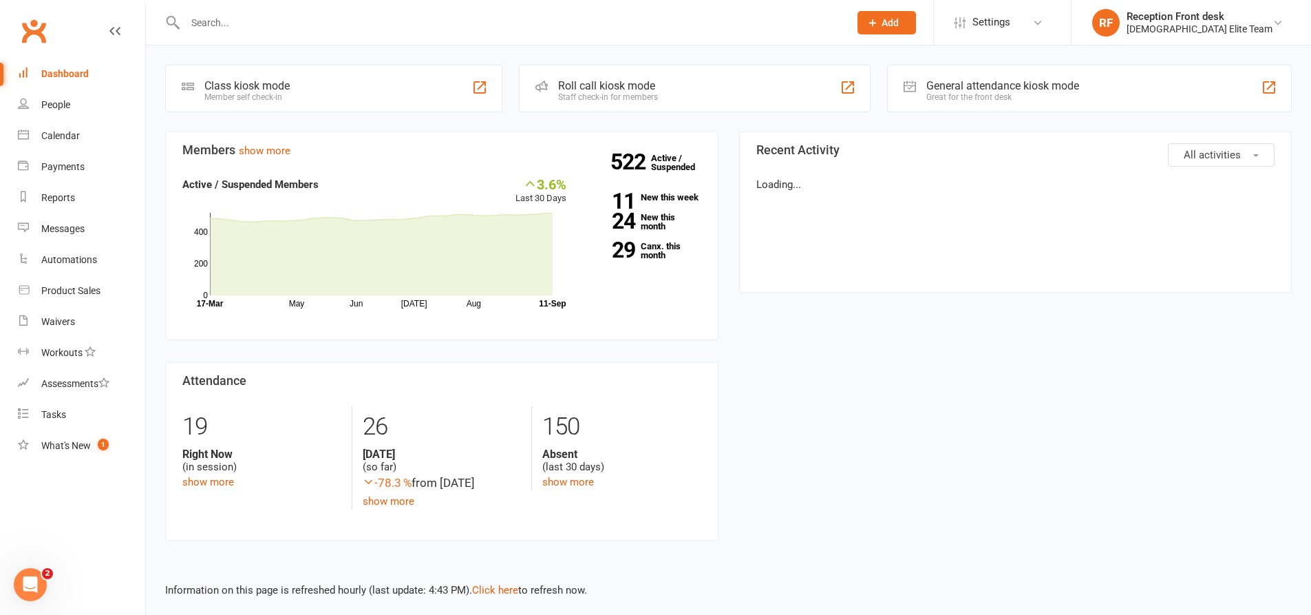
click at [220, 18] on input "text" at bounding box center [510, 22] width 659 height 19
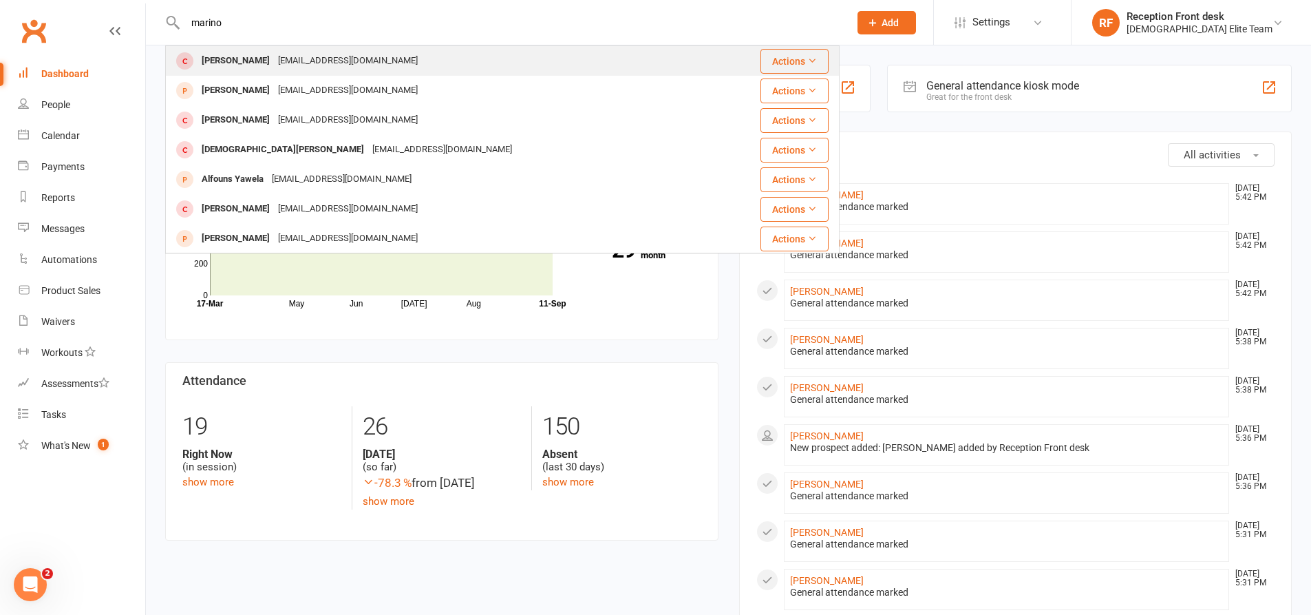
type input "marino"
click at [346, 69] on div "[EMAIL_ADDRESS][DOMAIN_NAME]" at bounding box center [348, 61] width 148 height 20
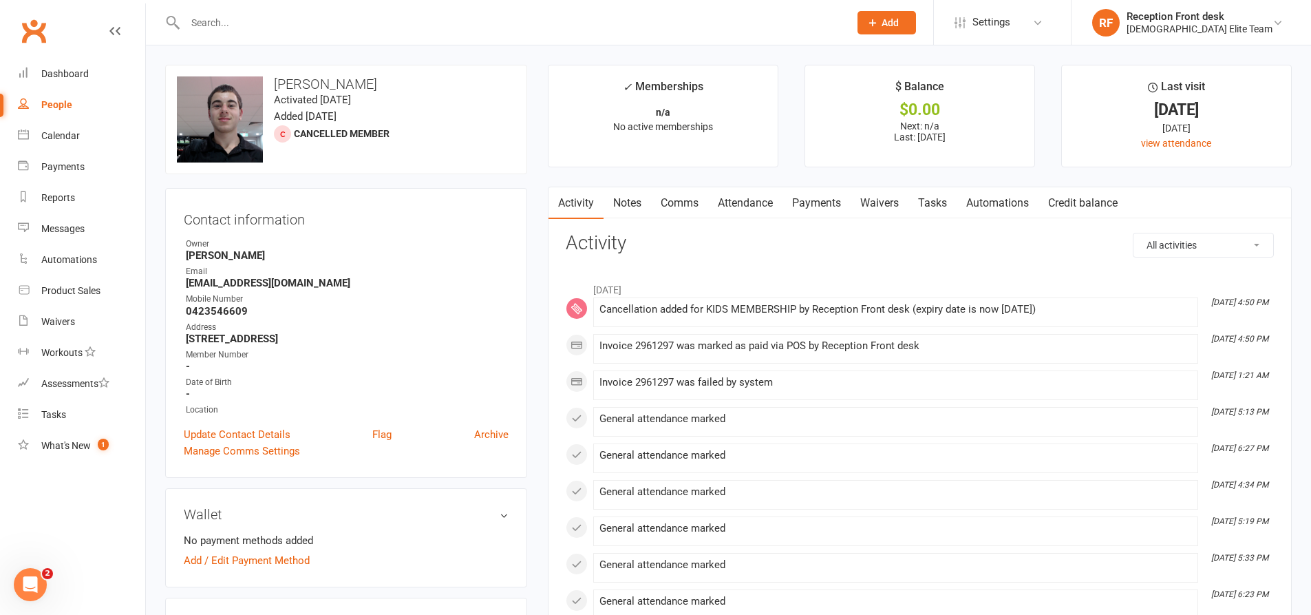
scroll to position [482, 0]
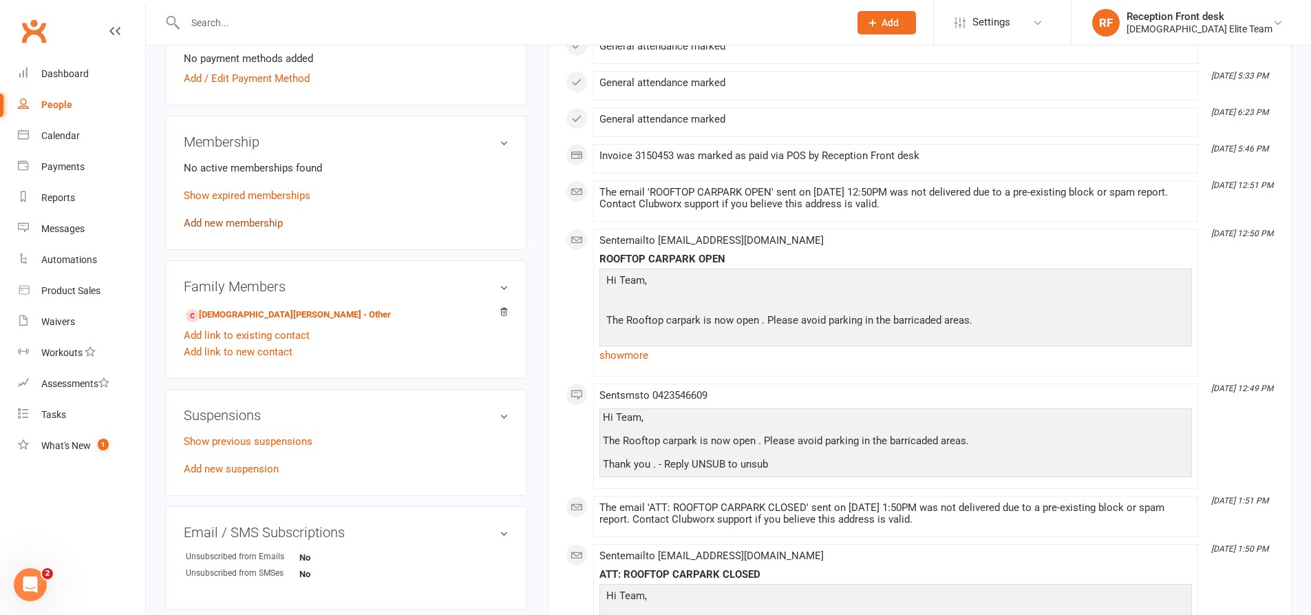
click at [259, 218] on link "Add new membership" at bounding box center [233, 223] width 99 height 12
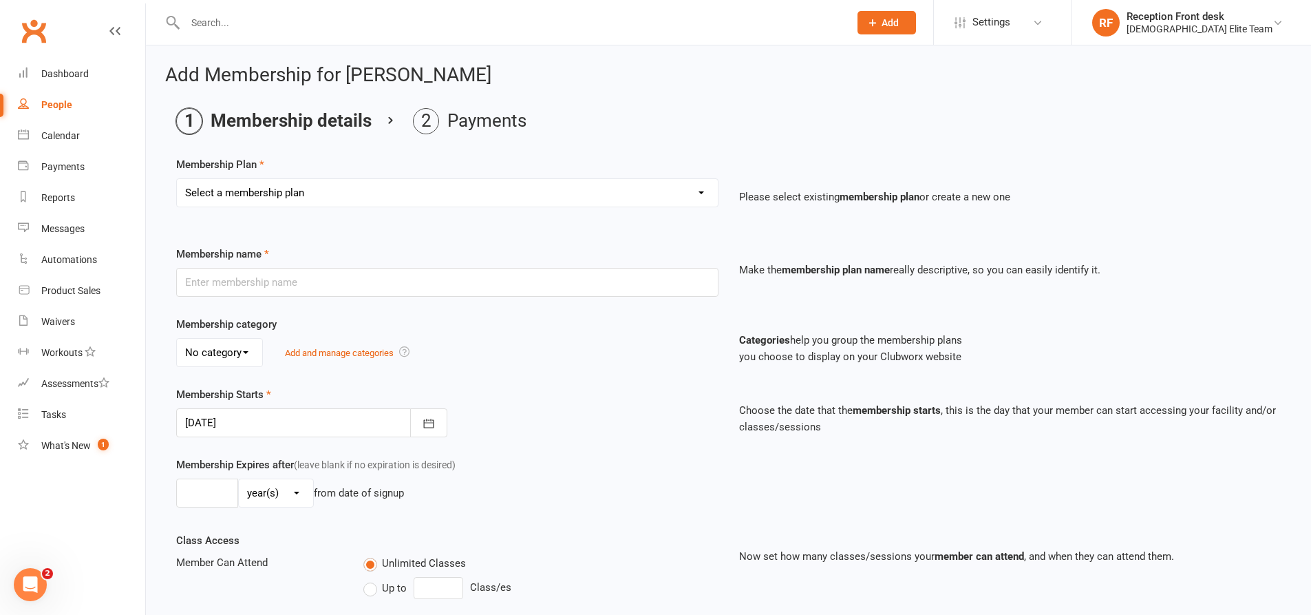
click at [562, 189] on select "Select a membership plan Create new Membership Plan FULL MEMBERSHIP LOYALTY FUL…" at bounding box center [447, 193] width 541 height 28
select select "5"
click at [177, 179] on select "Select a membership plan Create new Membership Plan FULL MEMBERSHIP LOYALTY FUL…" at bounding box center [447, 193] width 541 height 28
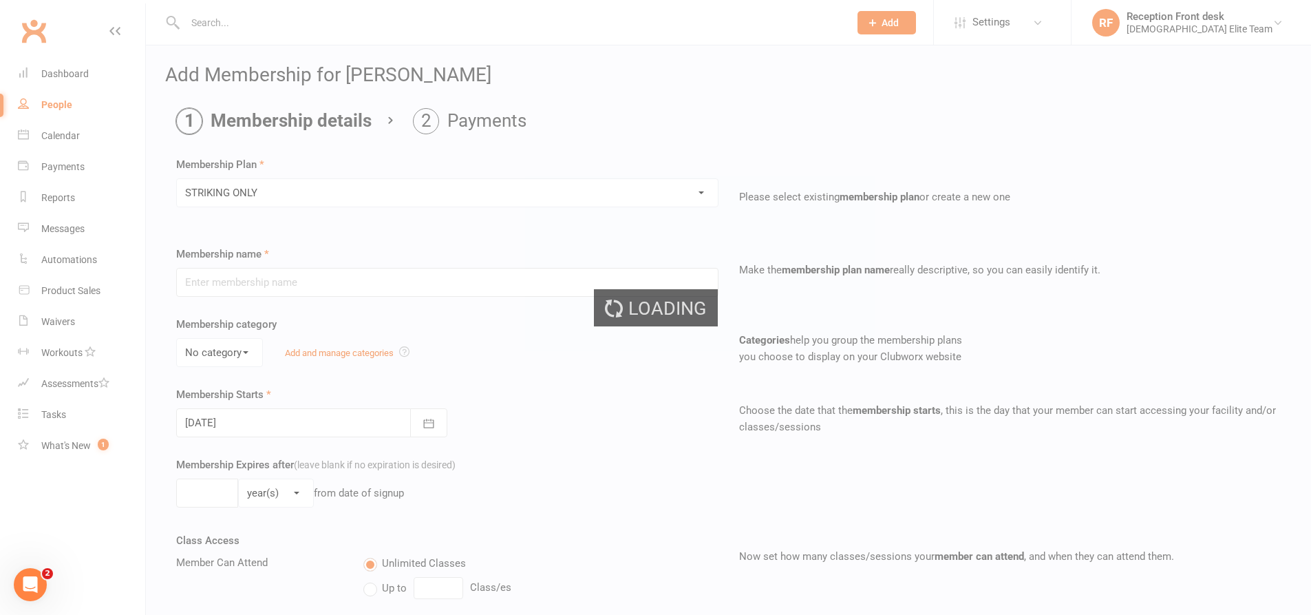
type input "STRIKING ONLY"
type input "0"
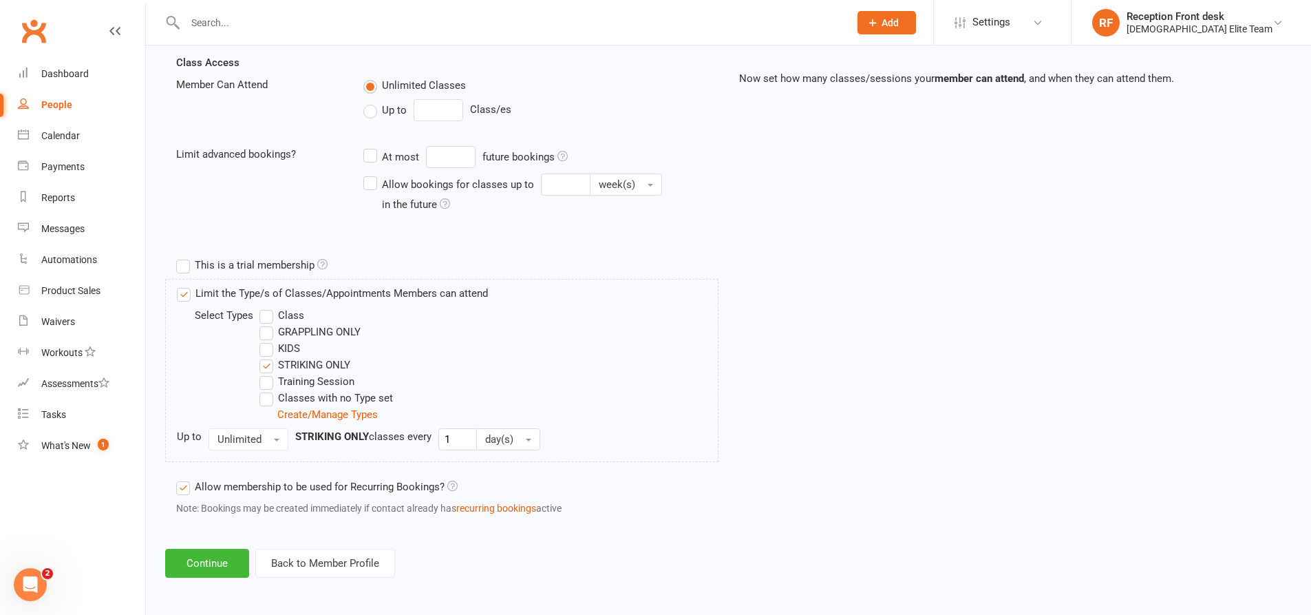
scroll to position [480, 0]
click at [201, 559] on button "Continue" at bounding box center [207, 561] width 84 height 29
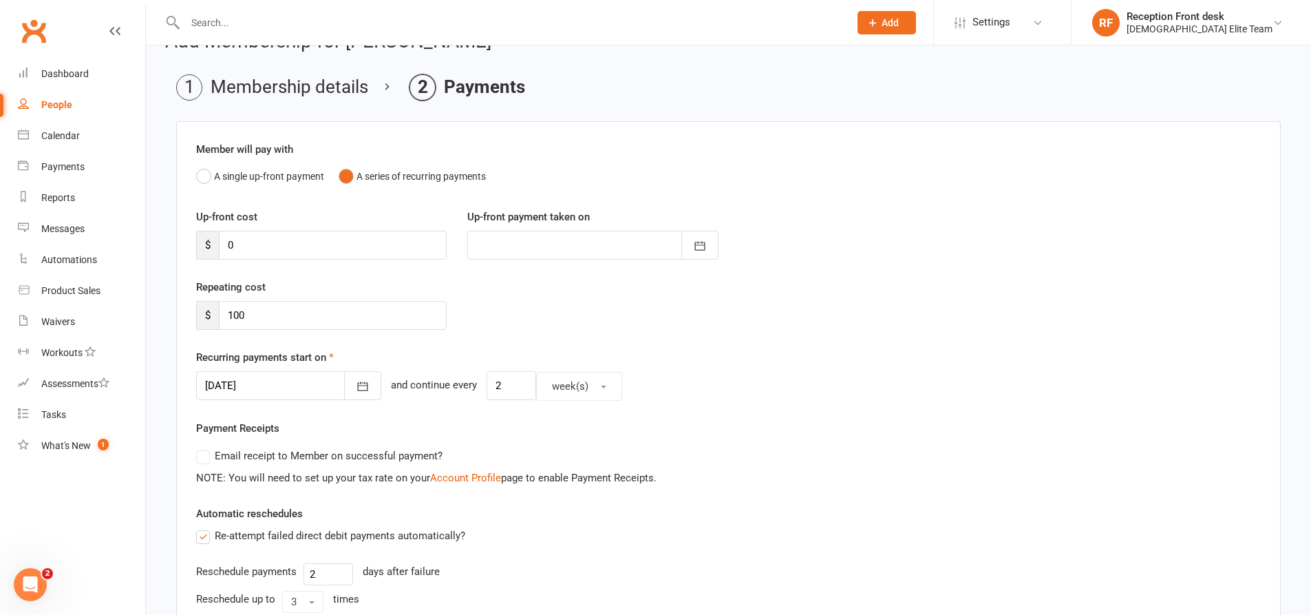
scroll to position [0, 0]
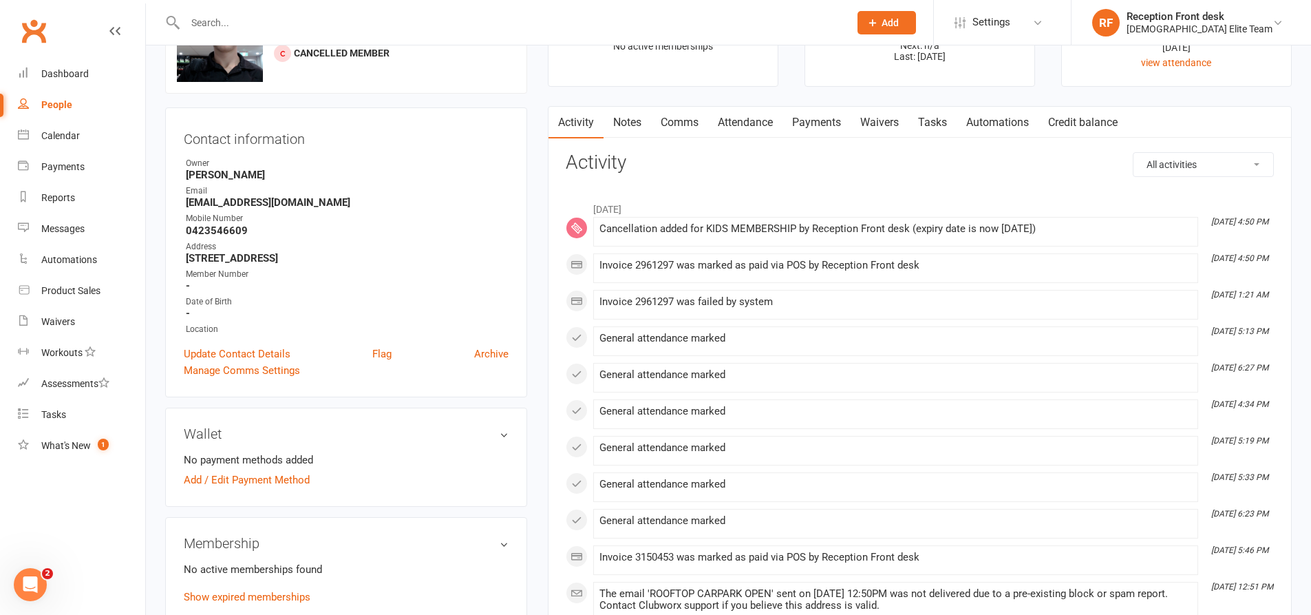
scroll to position [206, 0]
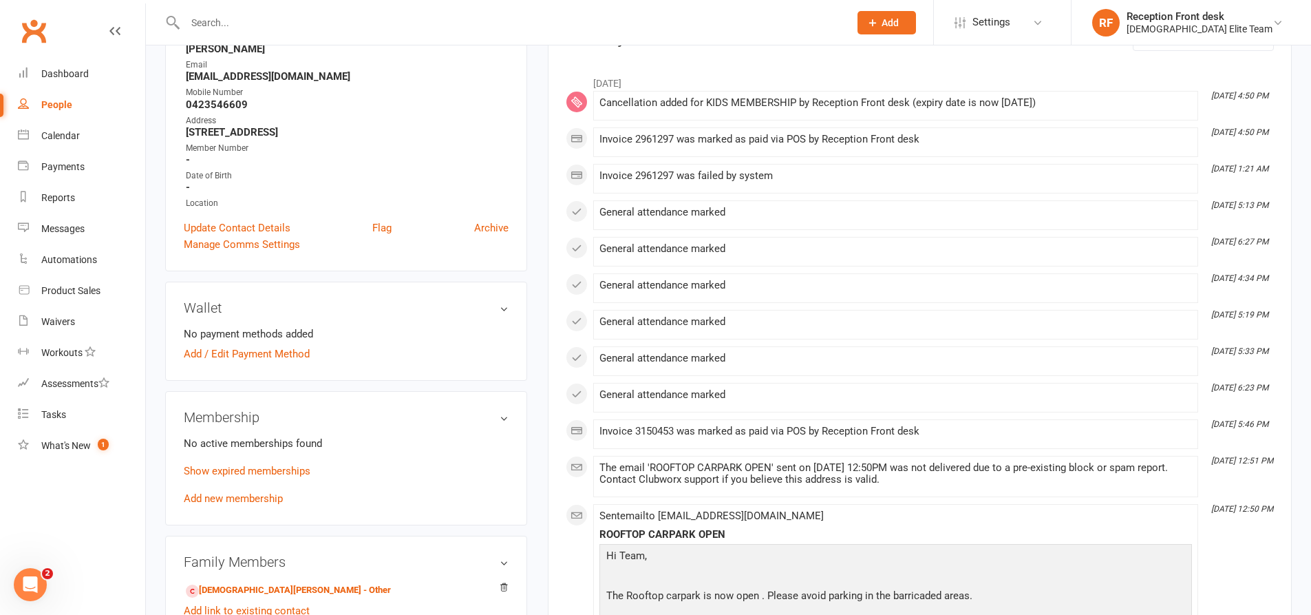
click at [243, 495] on link "Add new membership" at bounding box center [233, 498] width 99 height 12
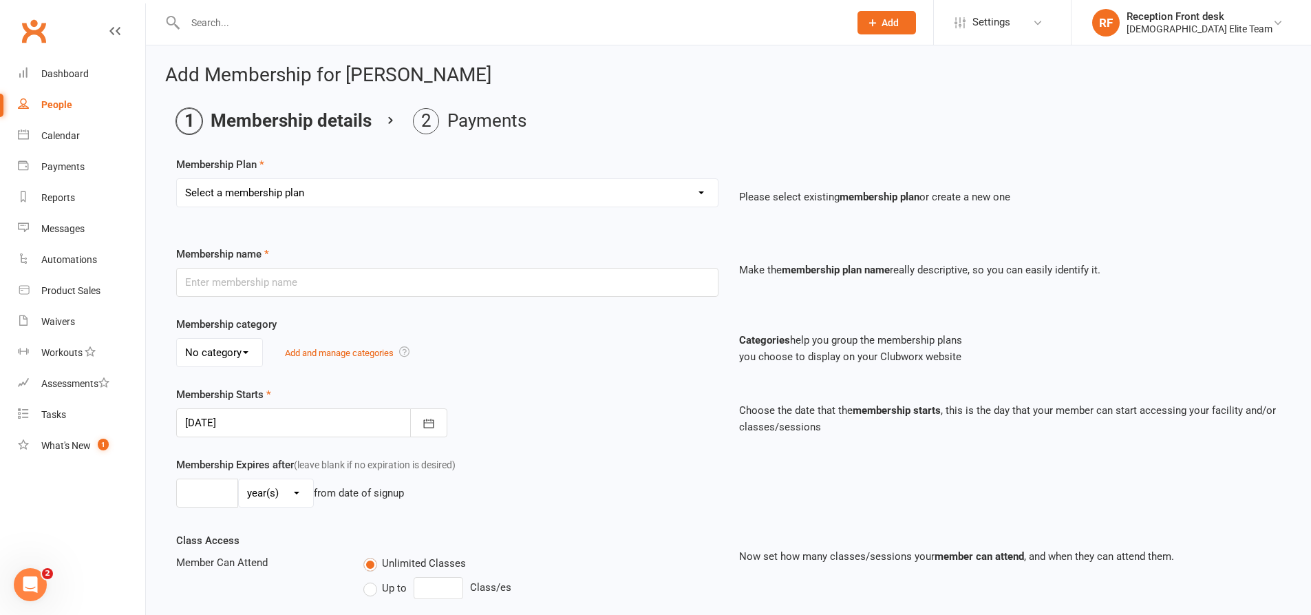
click at [399, 199] on select "Select a membership plan Create new Membership Plan FULL MEMBERSHIP LOYALTY FUL…" at bounding box center [447, 193] width 541 height 28
select select "9"
click at [177, 179] on select "Select a membership plan Create new Membership Plan FULL MEMBERSHIP LOYALTY FUL…" at bounding box center [447, 193] width 541 height 28
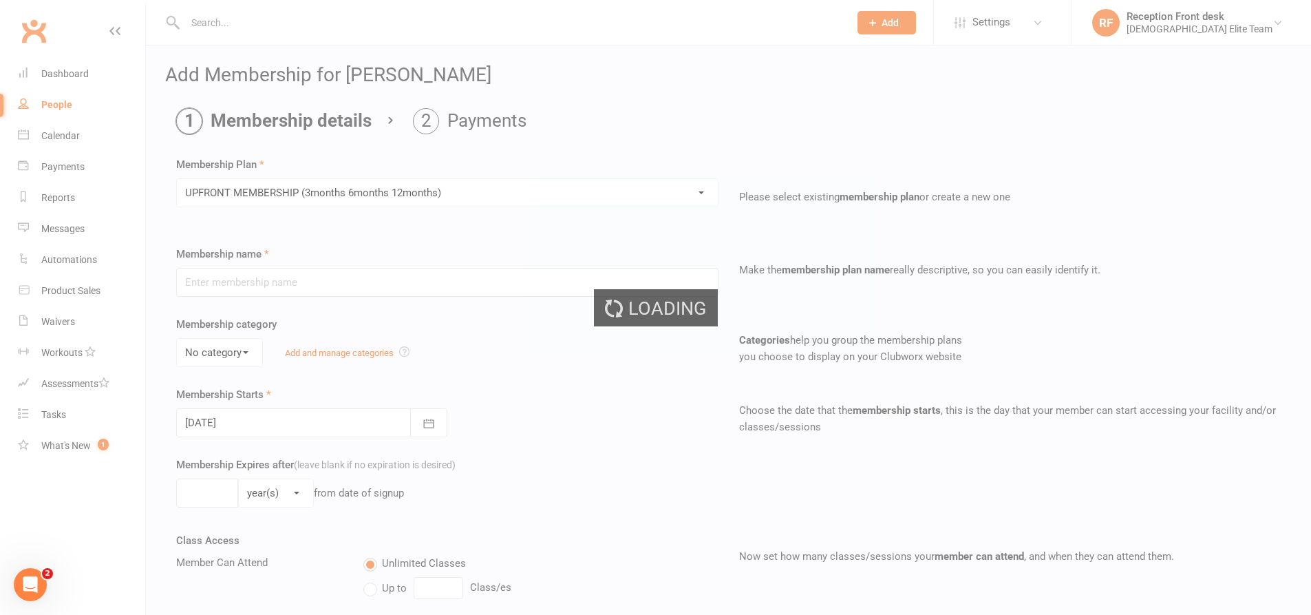
type input "UPFRONT MEMBERSHIP (3months 6months 12months)"
type input "1"
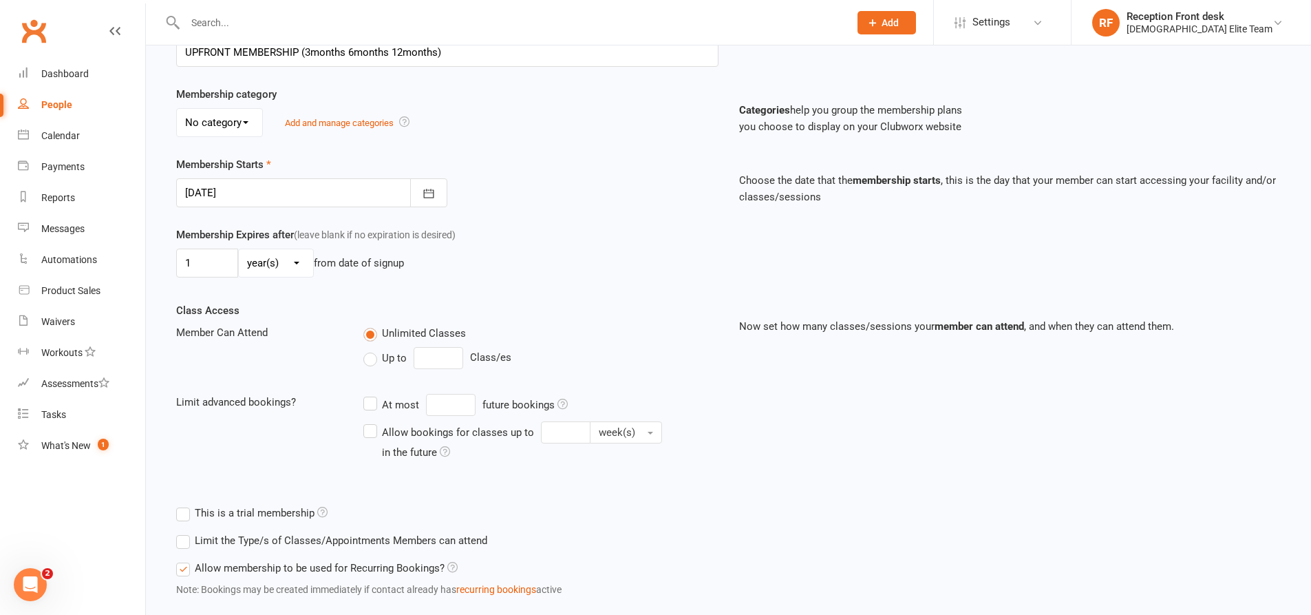
scroll to position [275, 0]
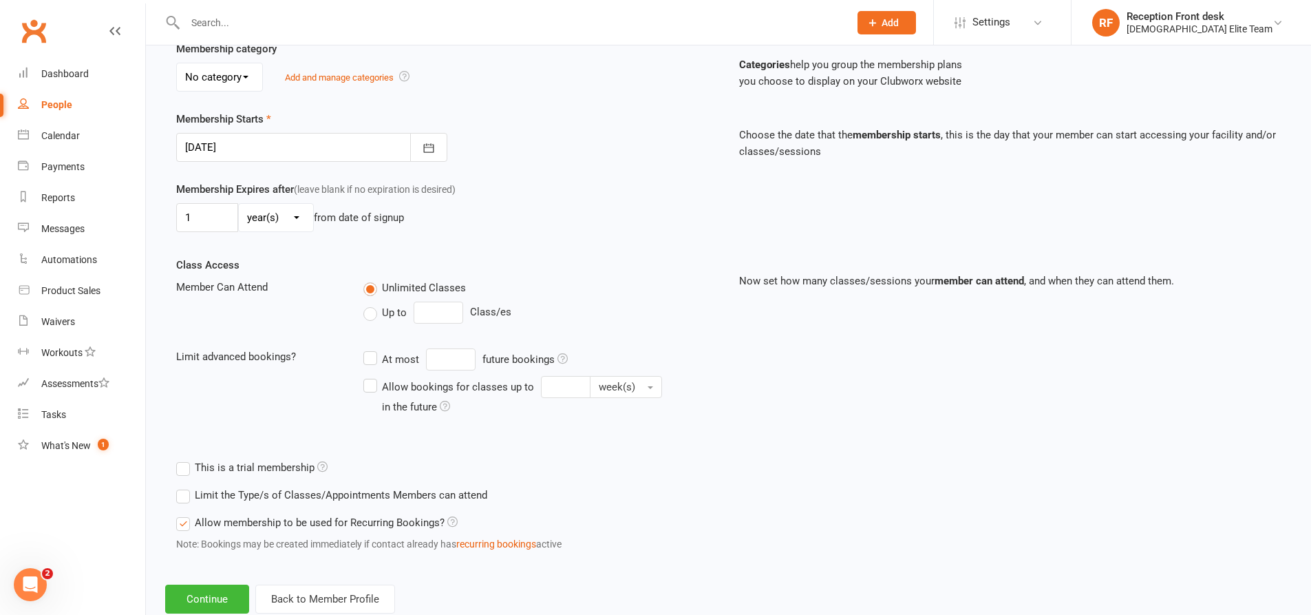
click at [295, 218] on select "day(s) week(s) month(s) year(s)" at bounding box center [276, 218] width 74 height 28
select select "1"
click at [239, 204] on select "day(s) week(s) month(s) year(s)" at bounding box center [276, 218] width 74 height 28
drag, startPoint x: 200, startPoint y: 215, endPoint x: 250, endPoint y: 215, distance: 50.2
click at [200, 215] on input "1" at bounding box center [207, 217] width 62 height 29
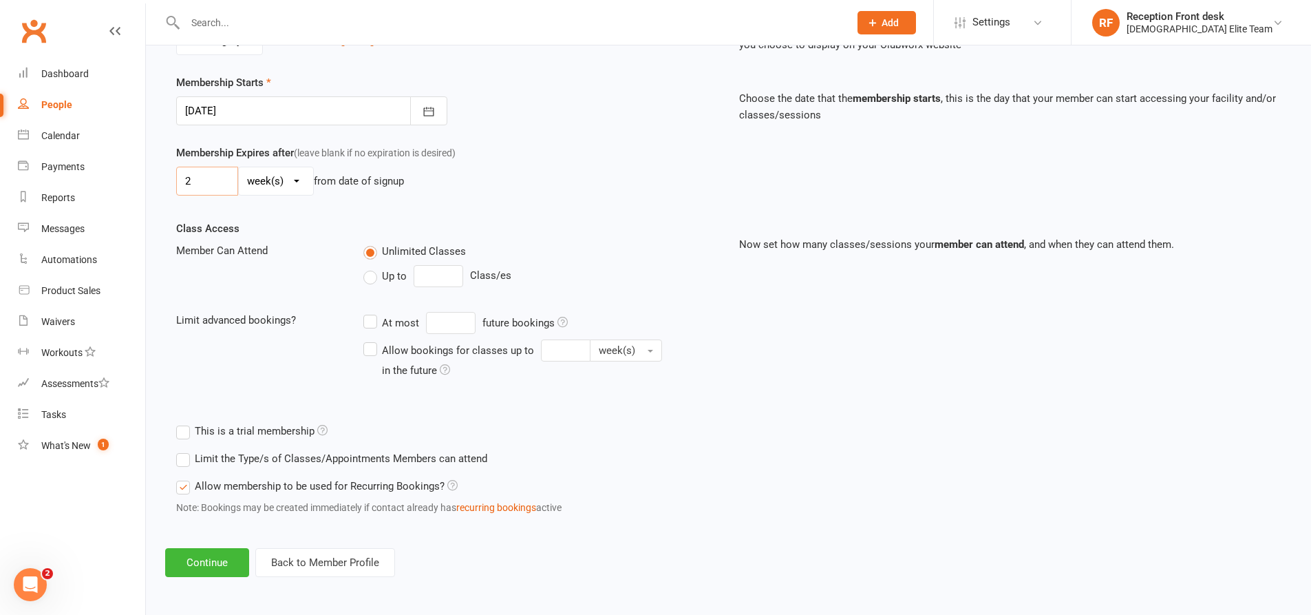
scroll to position [314, 0]
type input "2"
click at [200, 561] on button "Continue" at bounding box center [207, 561] width 84 height 29
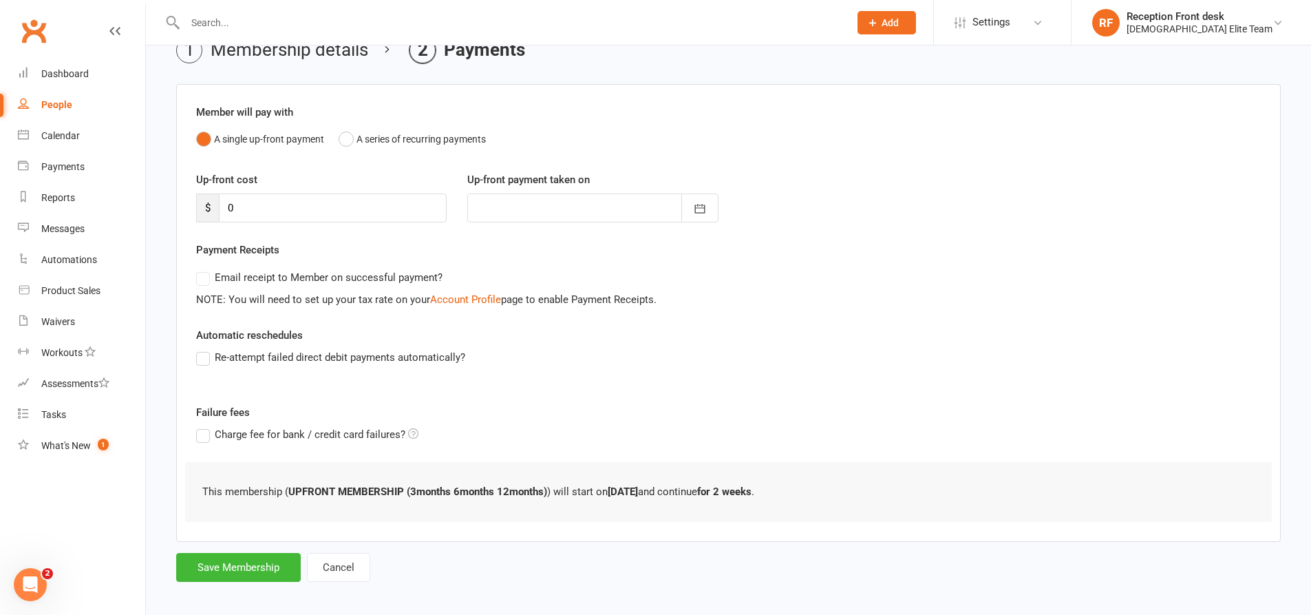
scroll to position [80, 0]
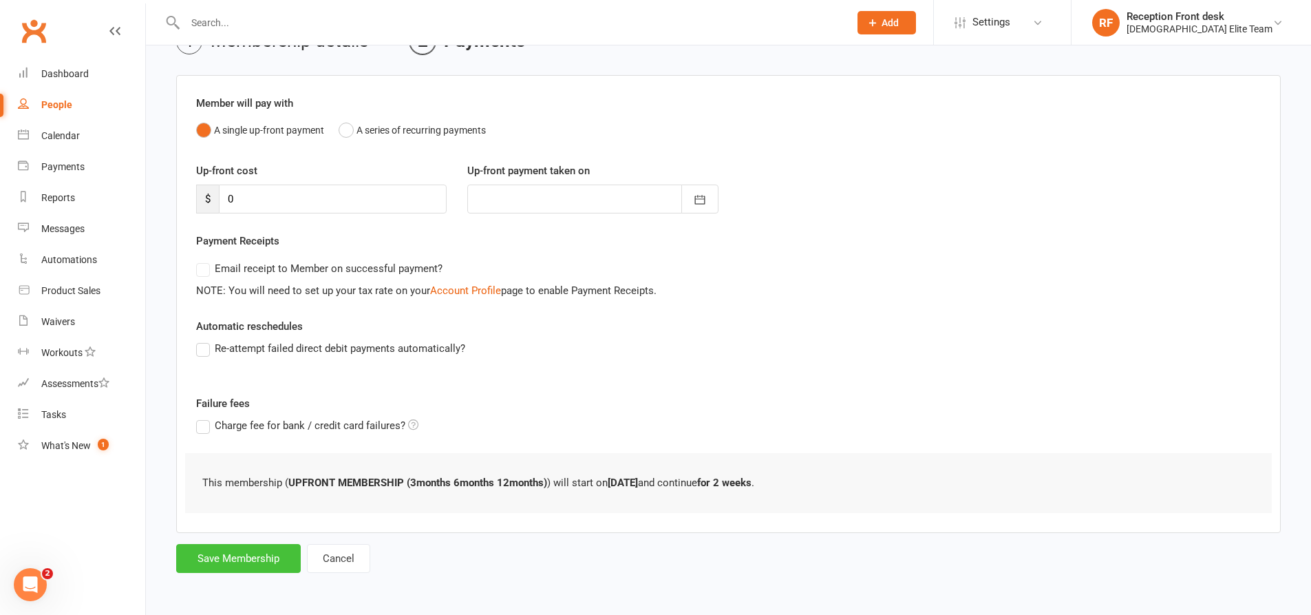
click at [234, 554] on button "Save Membership" at bounding box center [238, 558] width 125 height 29
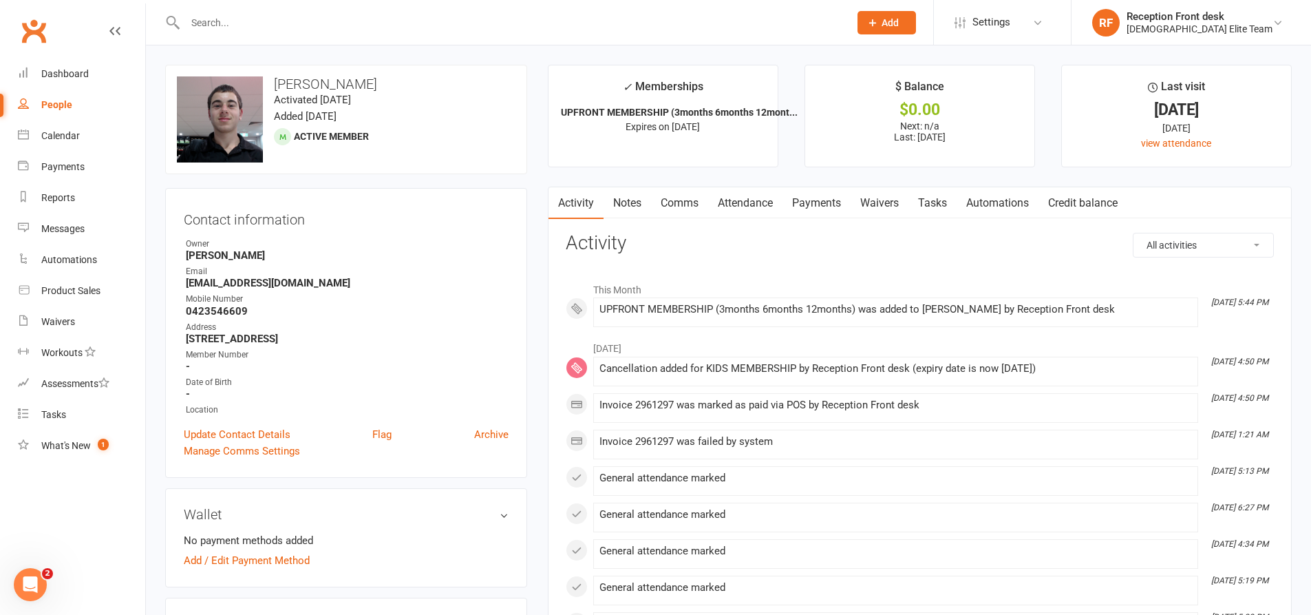
click at [642, 197] on link "Notes" at bounding box center [627, 203] width 47 height 32
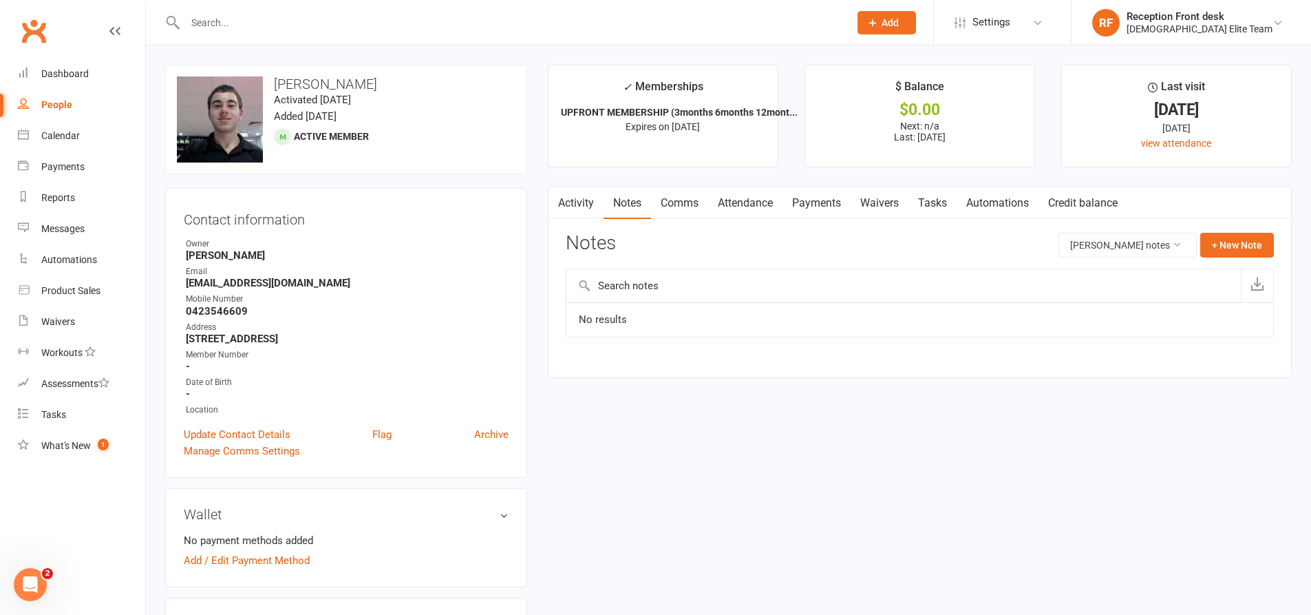
click at [715, 288] on input "text" at bounding box center [903, 285] width 675 height 33
click at [1249, 249] on button "+ New Note" at bounding box center [1237, 245] width 74 height 25
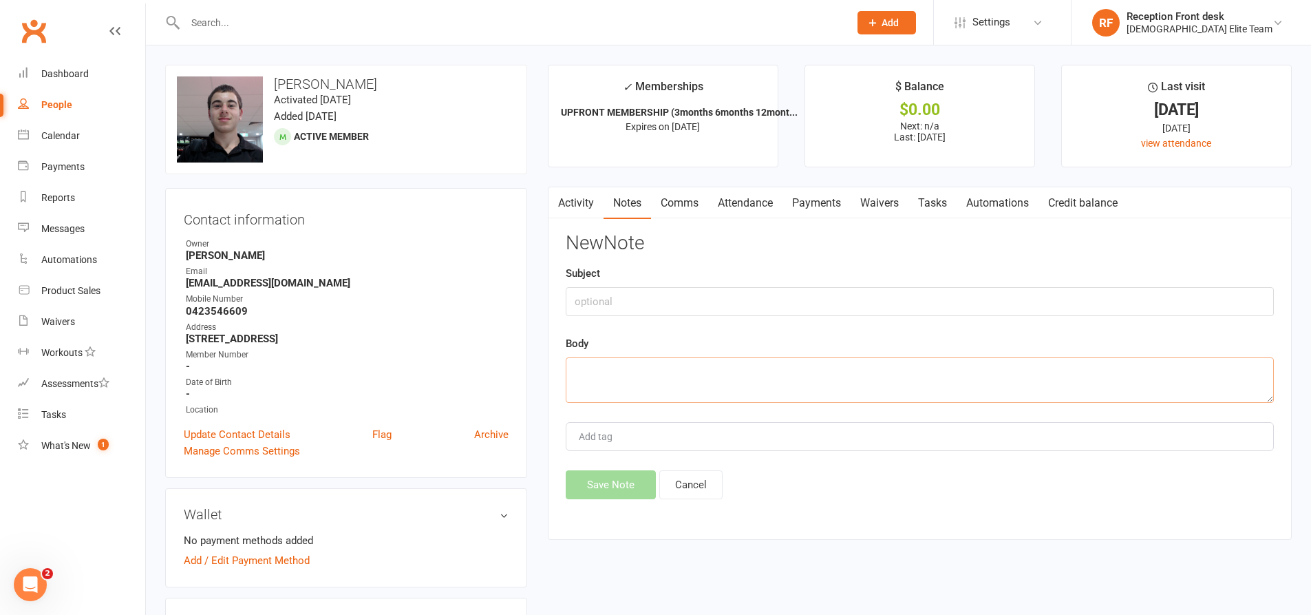
click at [602, 376] on textarea at bounding box center [920, 379] width 708 height 45
type textarea "marino pays 100$ every fortnight"
drag, startPoint x: 619, startPoint y: 482, endPoint x: 624, endPoint y: 475, distance: 8.4
click at [620, 482] on button "Save Note" at bounding box center [611, 484] width 90 height 29
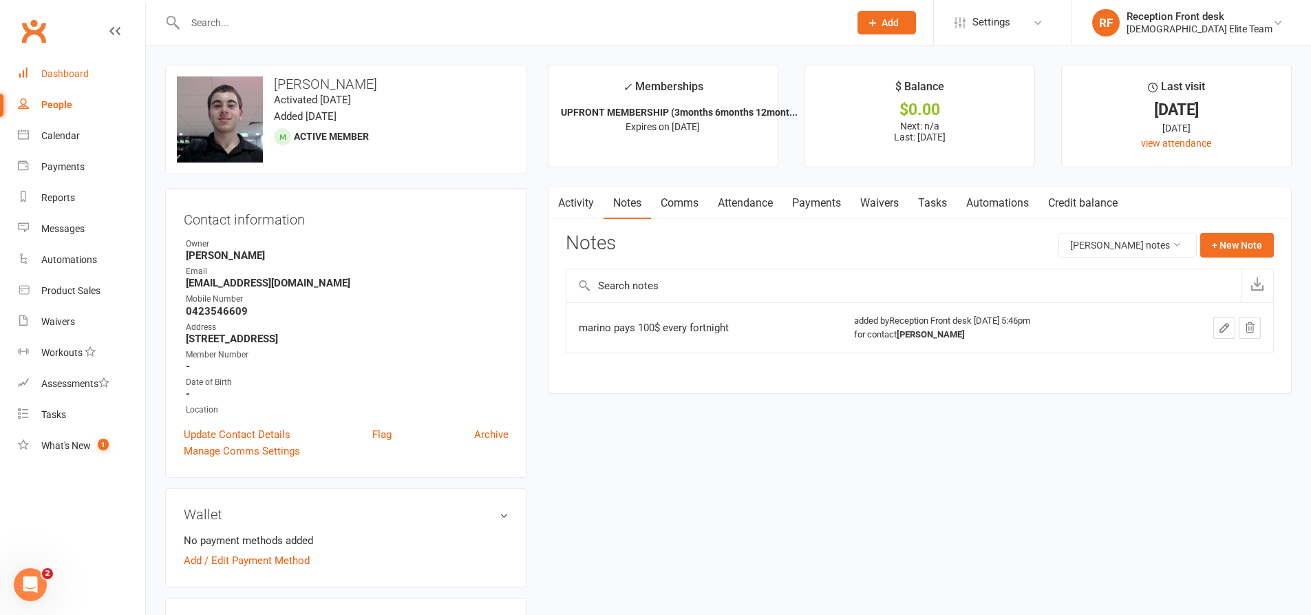
click at [70, 76] on div "Dashboard" at bounding box center [64, 73] width 47 height 11
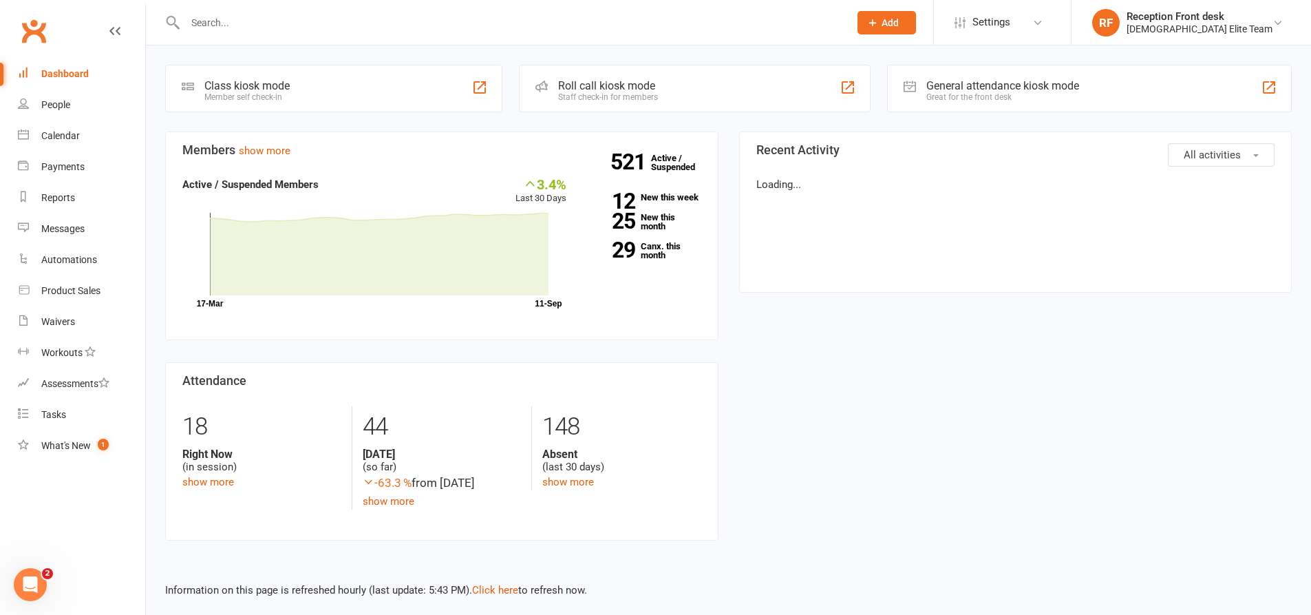
click at [214, 19] on input "text" at bounding box center [510, 22] width 659 height 19
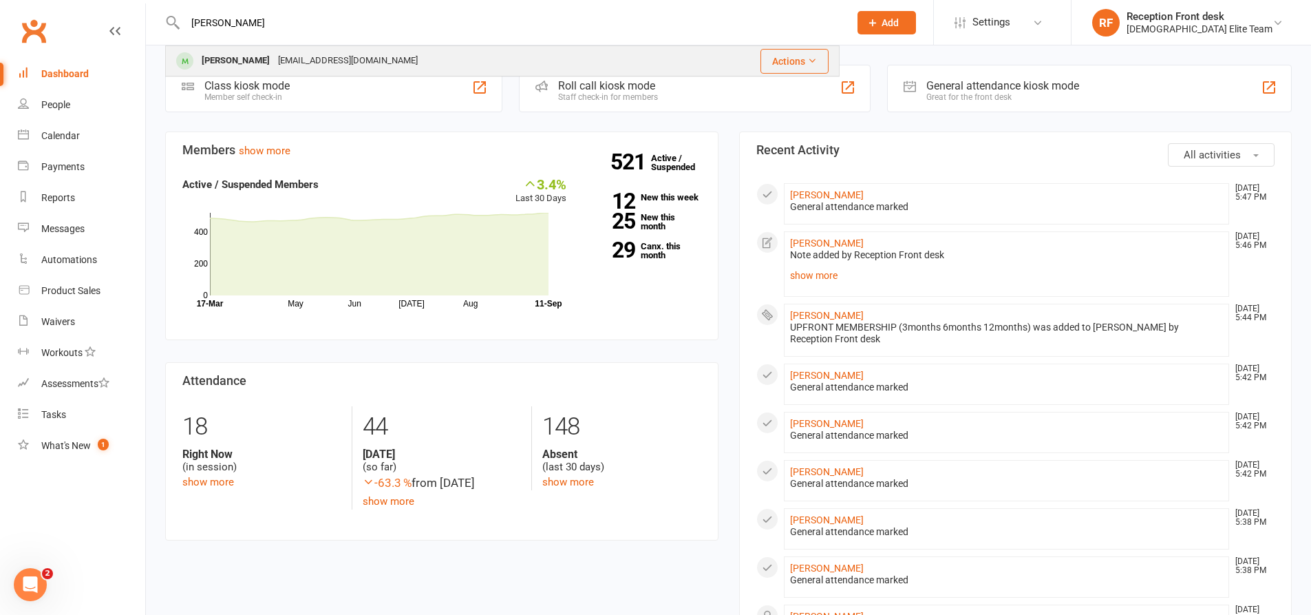
type input "[PERSON_NAME]"
click at [274, 60] on div "[EMAIL_ADDRESS][DOMAIN_NAME]" at bounding box center [348, 61] width 148 height 20
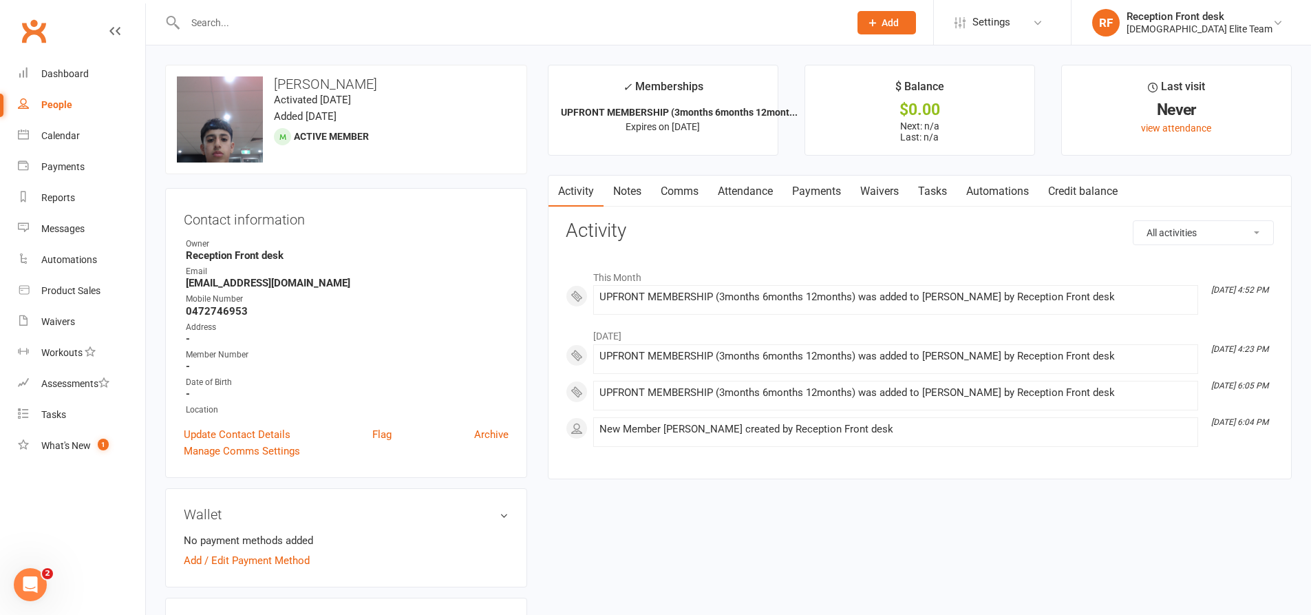
click at [833, 187] on link "Payments" at bounding box center [817, 192] width 68 height 32
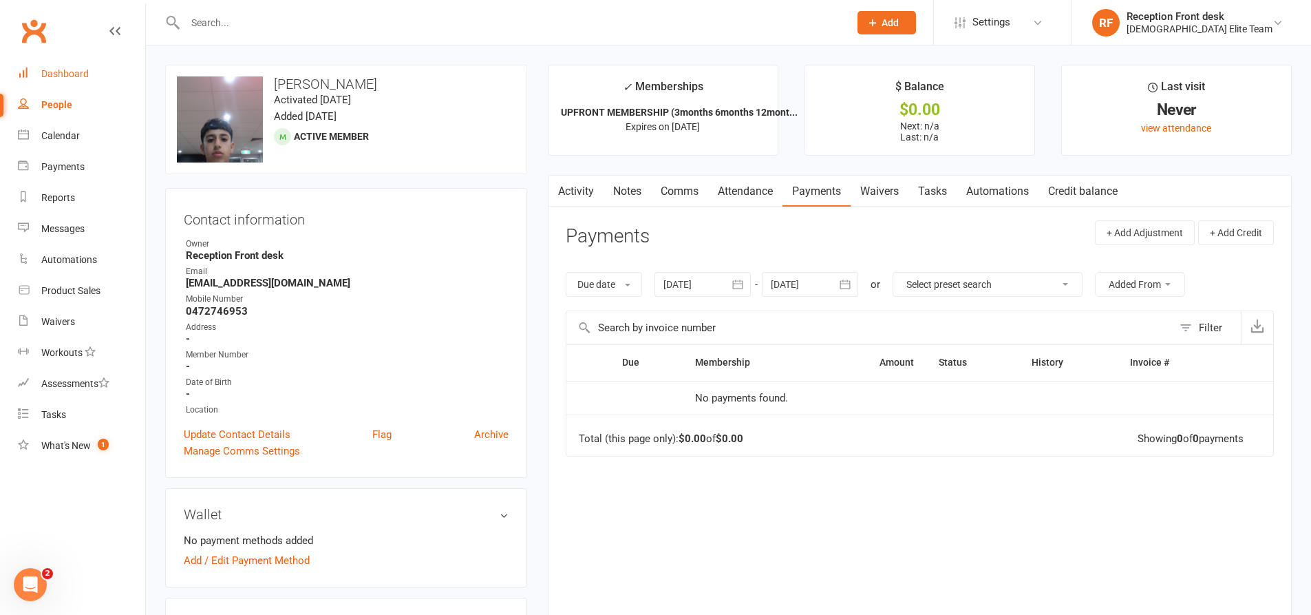
click at [89, 74] on link "Dashboard" at bounding box center [81, 74] width 127 height 31
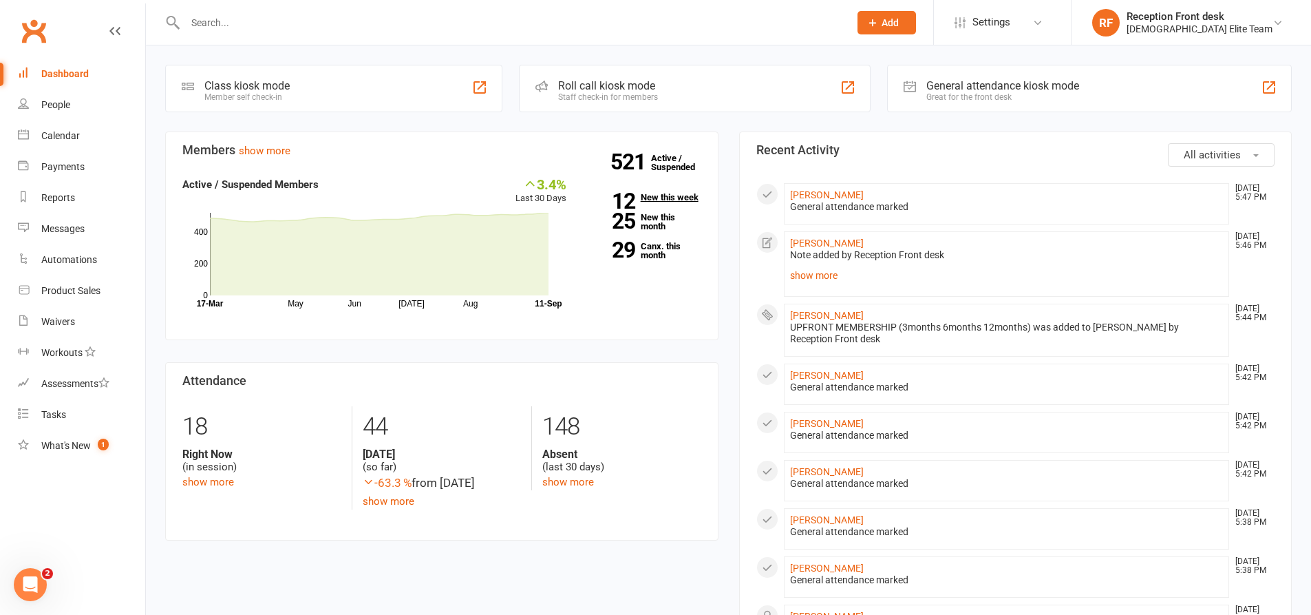
click at [681, 198] on link "12 New this week" at bounding box center [644, 197] width 114 height 9
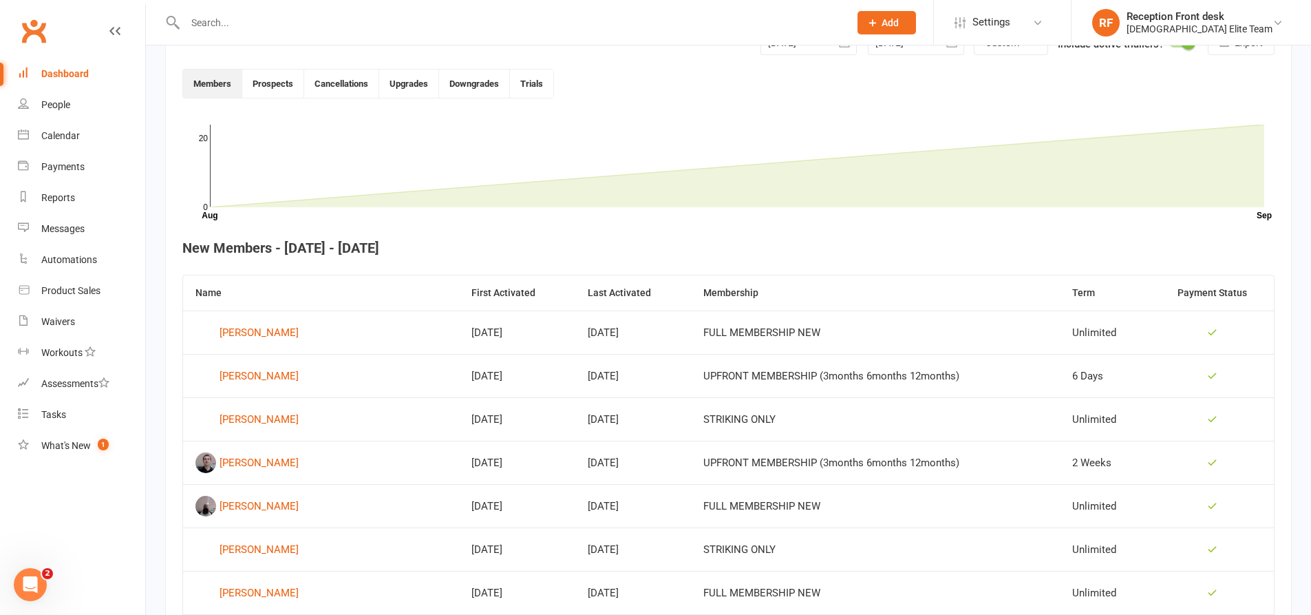
scroll to position [376, 0]
